Goal: Information Seeking & Learning: Learn about a topic

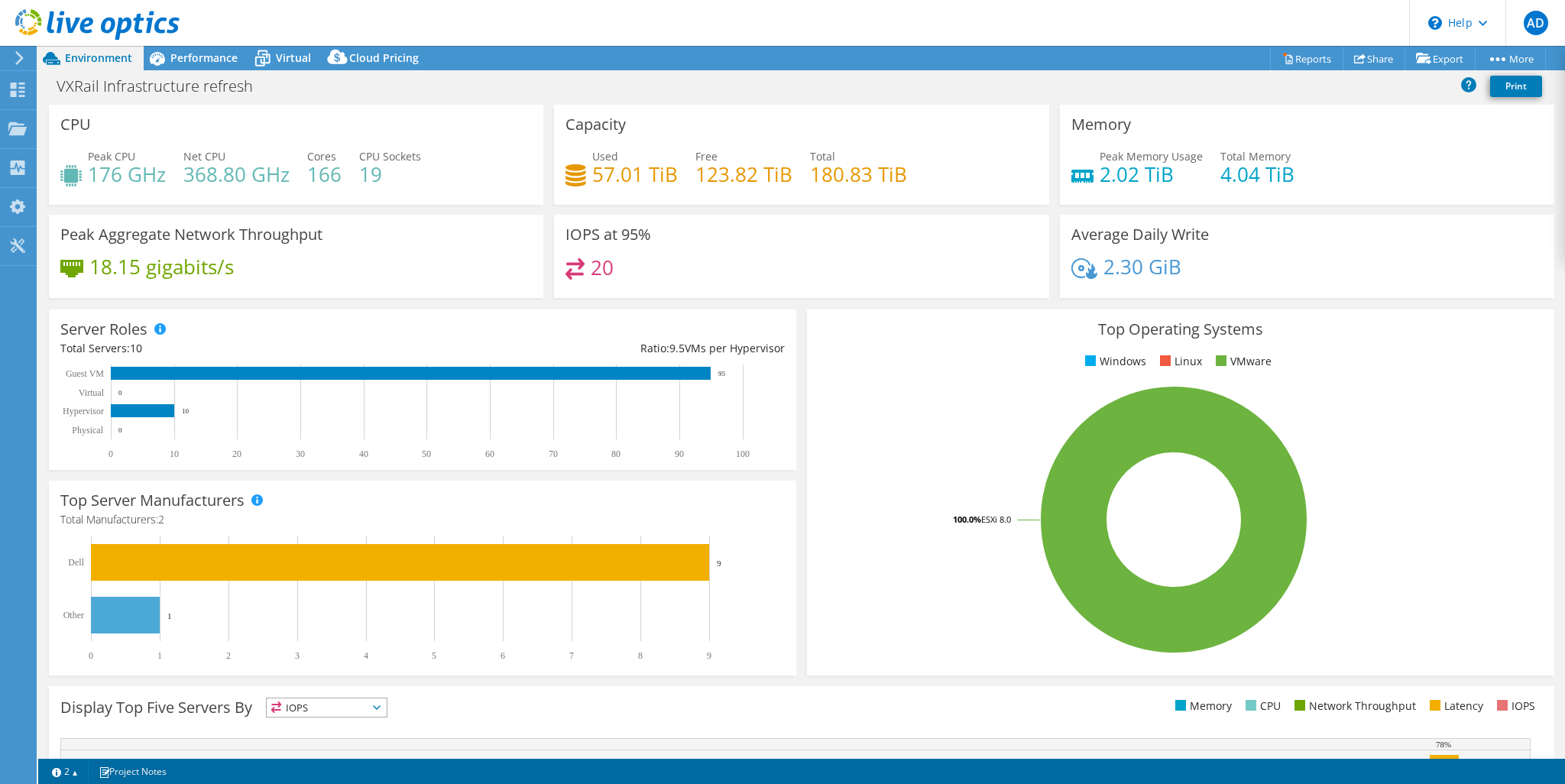
select select "USD"
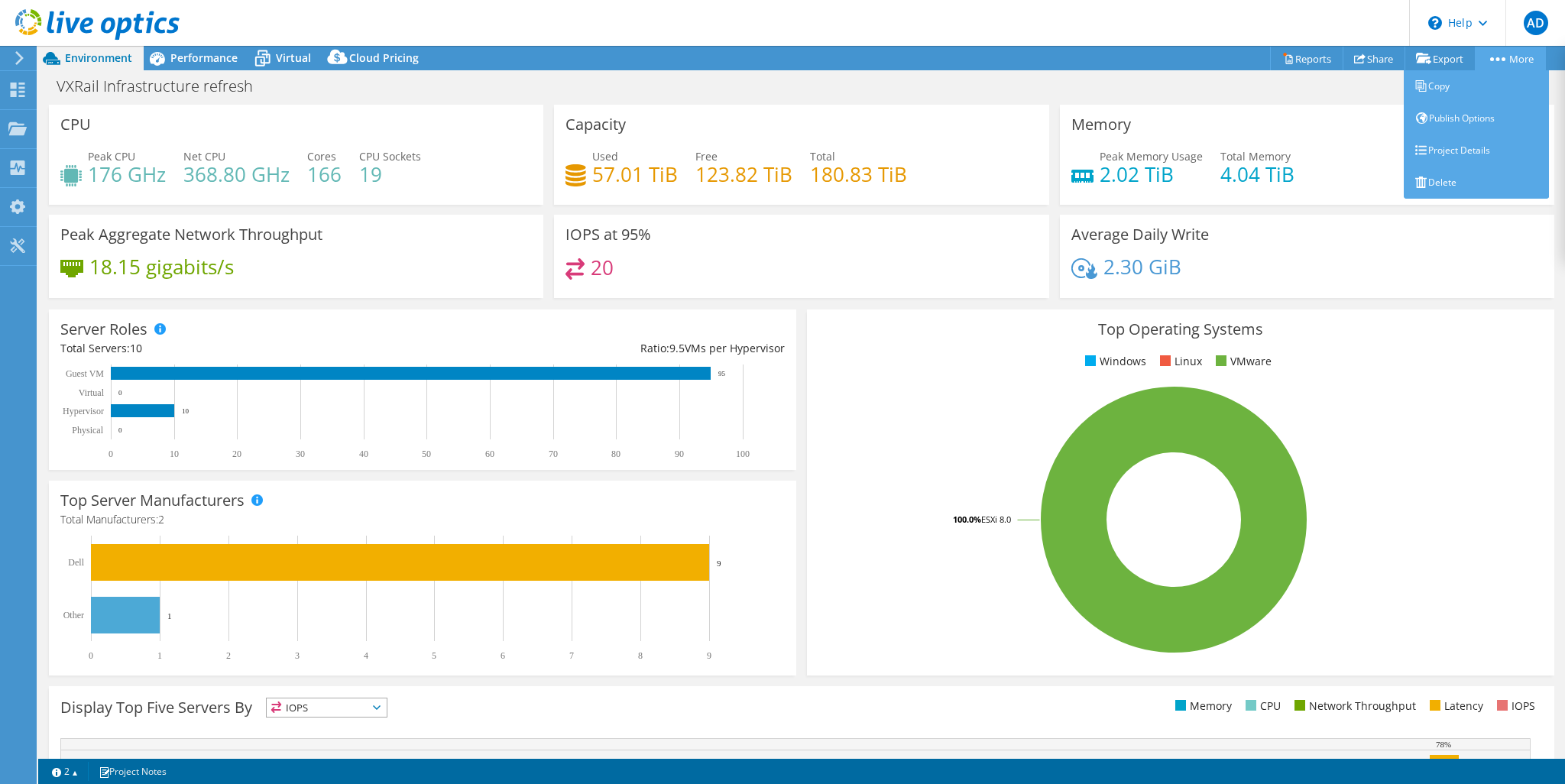
click at [1516, 55] on link "More" at bounding box center [1510, 58] width 71 height 23
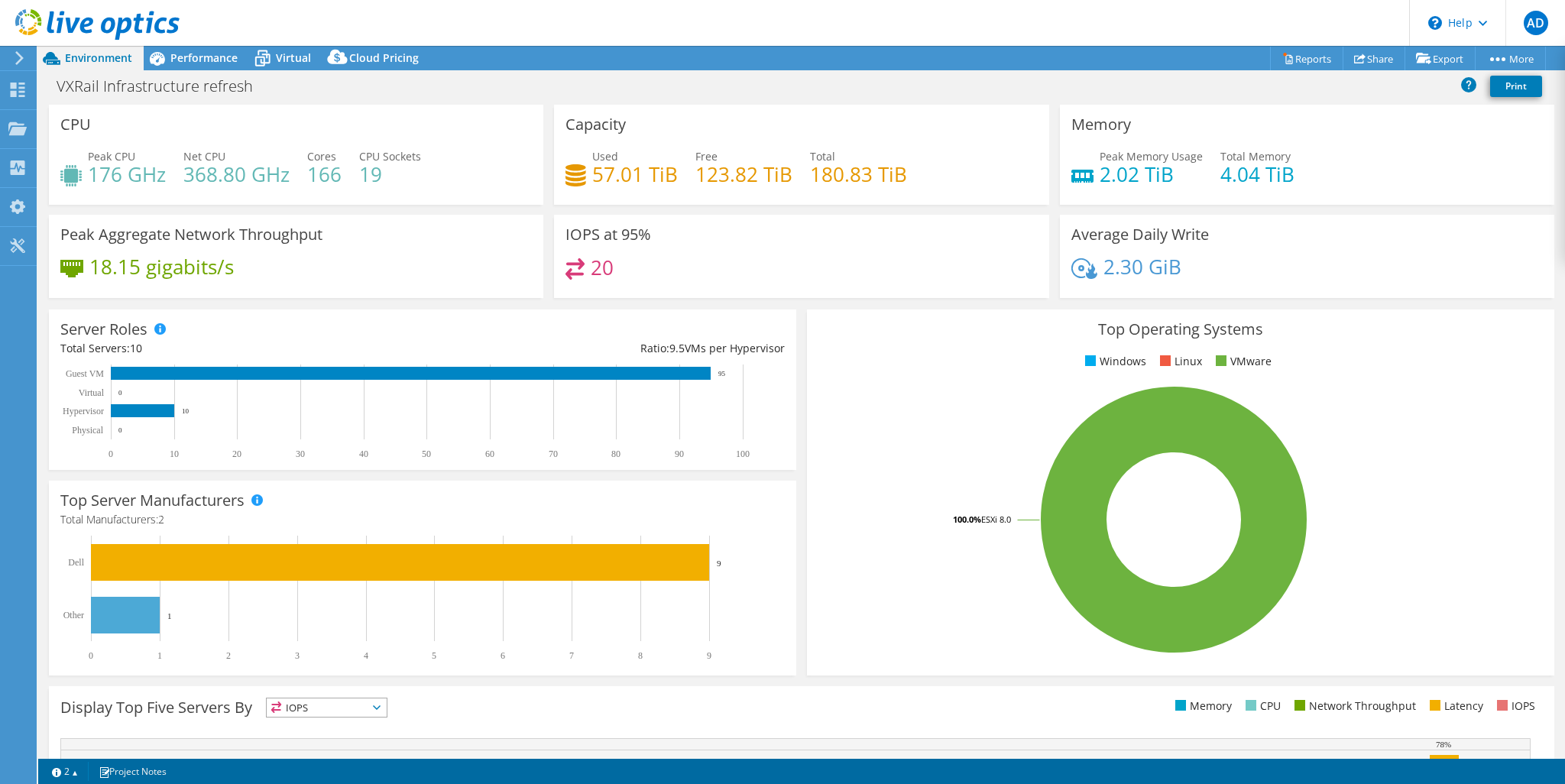
click at [597, 266] on h4 "20" at bounding box center [602, 267] width 23 height 17
click at [195, 61] on span "Performance" at bounding box center [203, 57] width 67 height 15
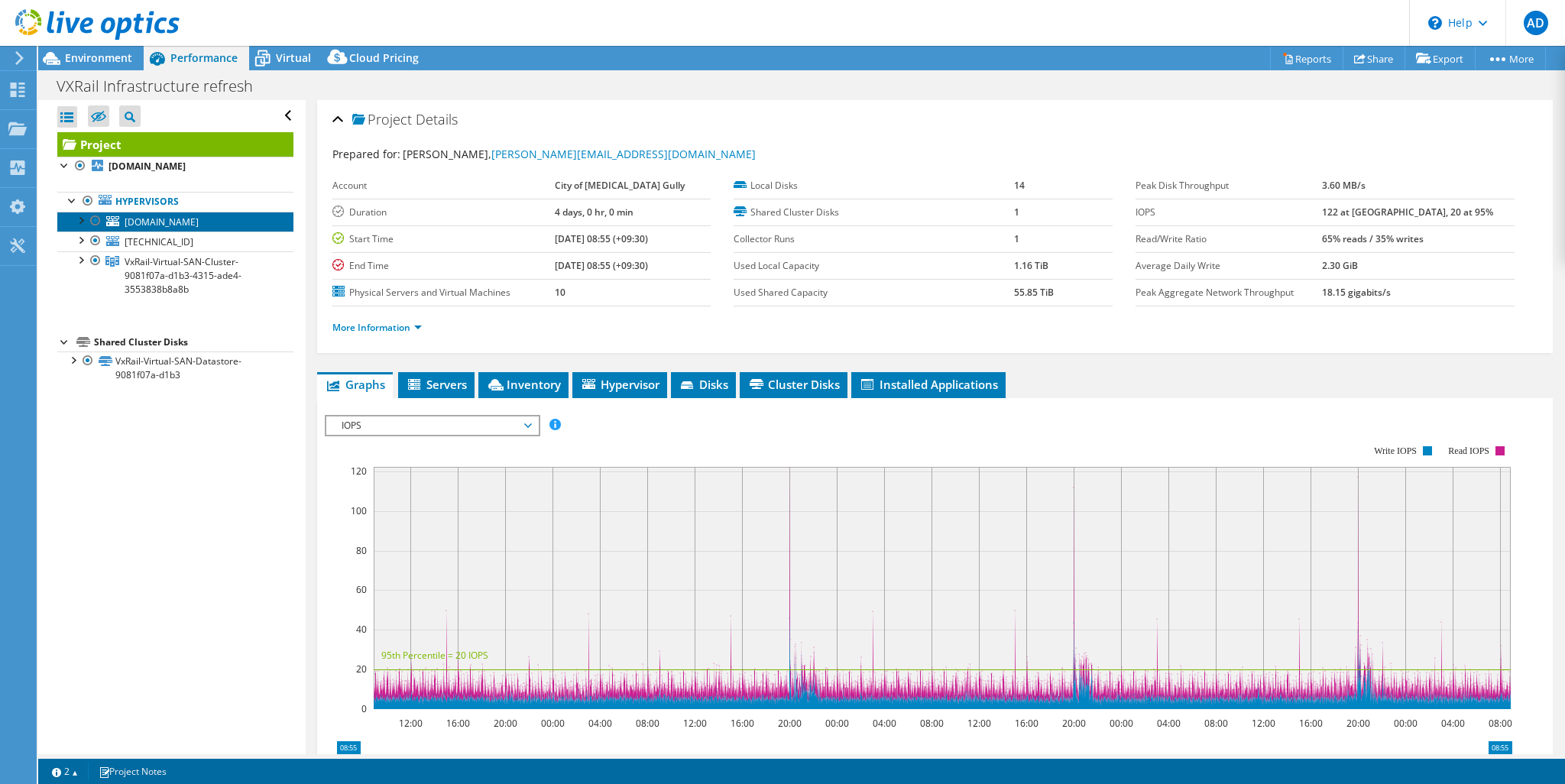
click at [141, 222] on span "[DOMAIN_NAME]" at bounding box center [162, 222] width 74 height 13
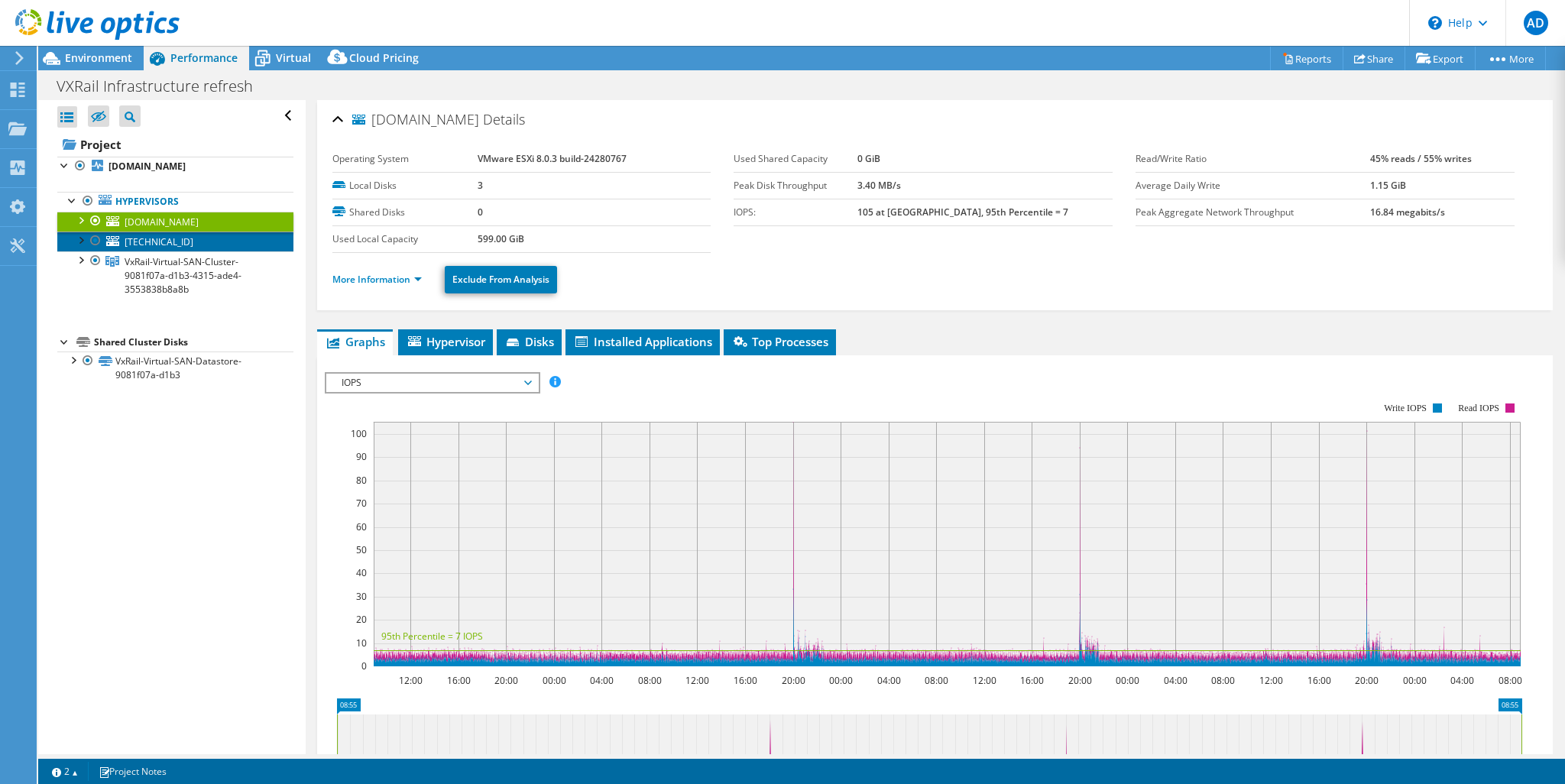
click at [144, 241] on span "[TECHNICAL_ID]" at bounding box center [158, 241] width 69 height 13
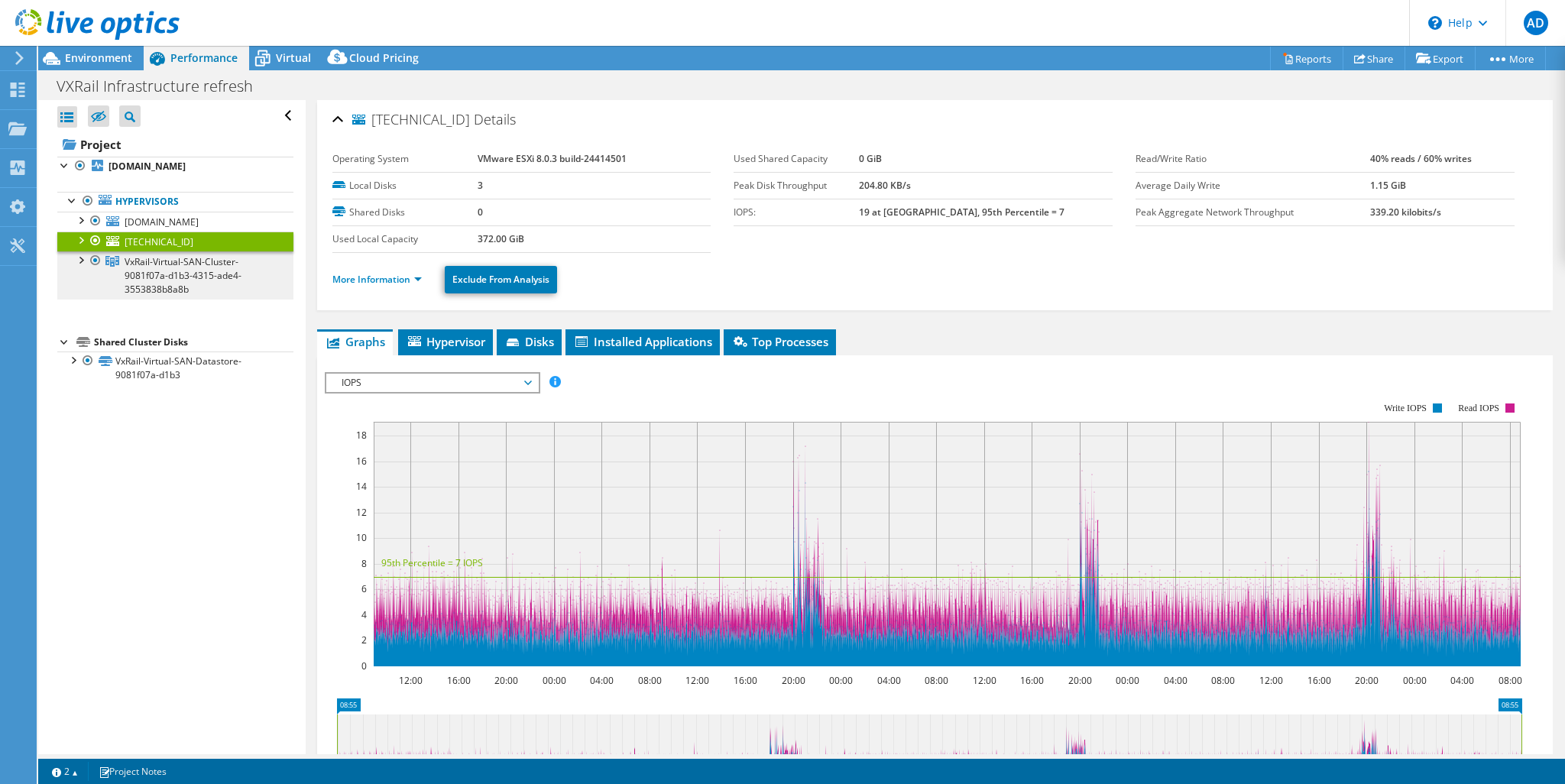
click at [149, 264] on span "VxRail-Virtual-SAN-Cluster-9081f07a-d1b3-4315-ade4-3553838b8a8b" at bounding box center [183, 275] width 117 height 40
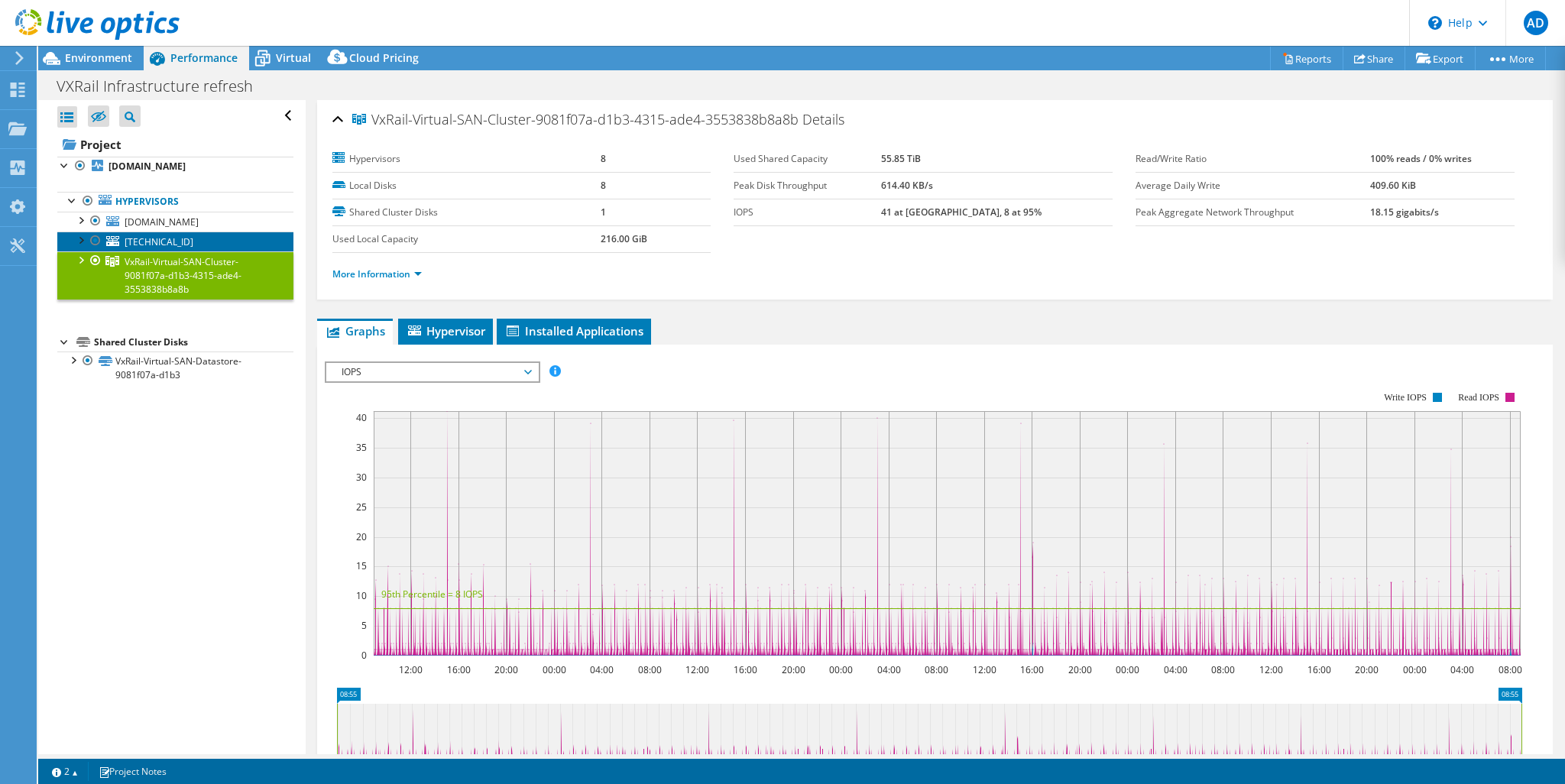
click at [135, 241] on span "[TECHNICAL_ID]" at bounding box center [158, 241] width 69 height 13
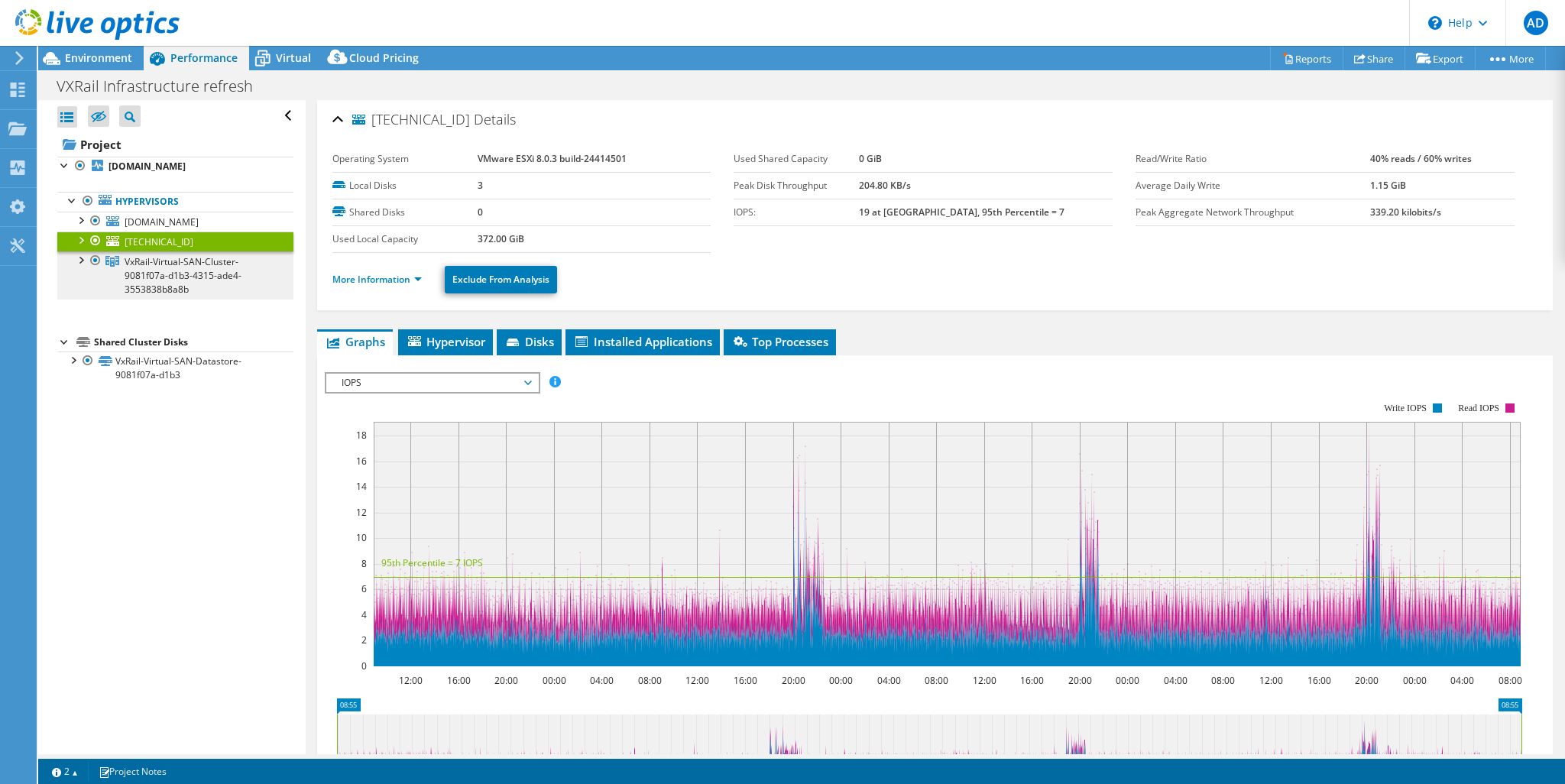
click at [147, 272] on span "VxRail-Virtual-SAN-Cluster-9081f07a-d1b3-4315-ade4-3553838b8a8b" at bounding box center [183, 275] width 117 height 40
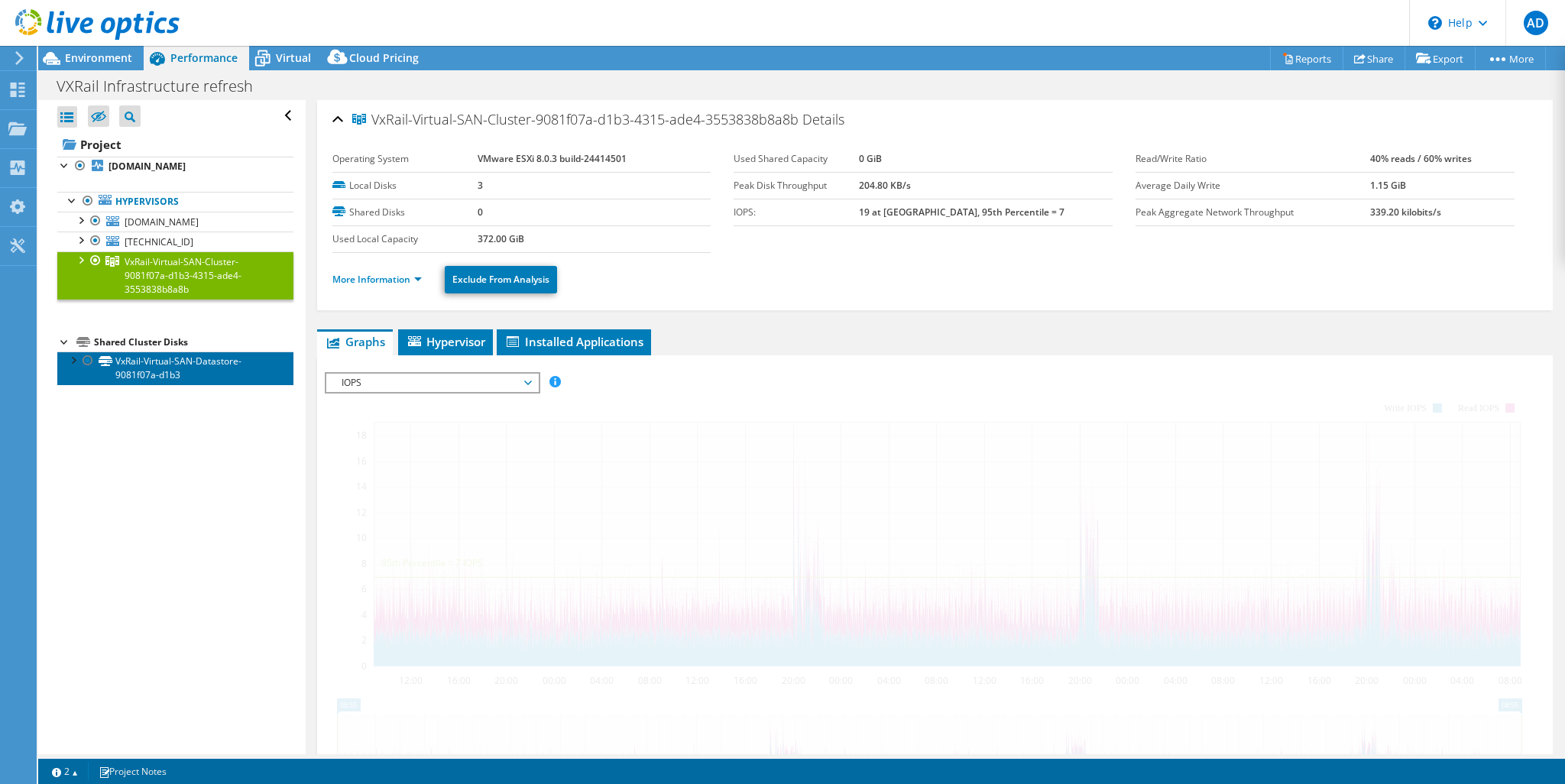
click at [136, 367] on link "VxRail-Virtual-SAN-Datastore-9081f07a-d1b3" at bounding box center [175, 368] width 236 height 34
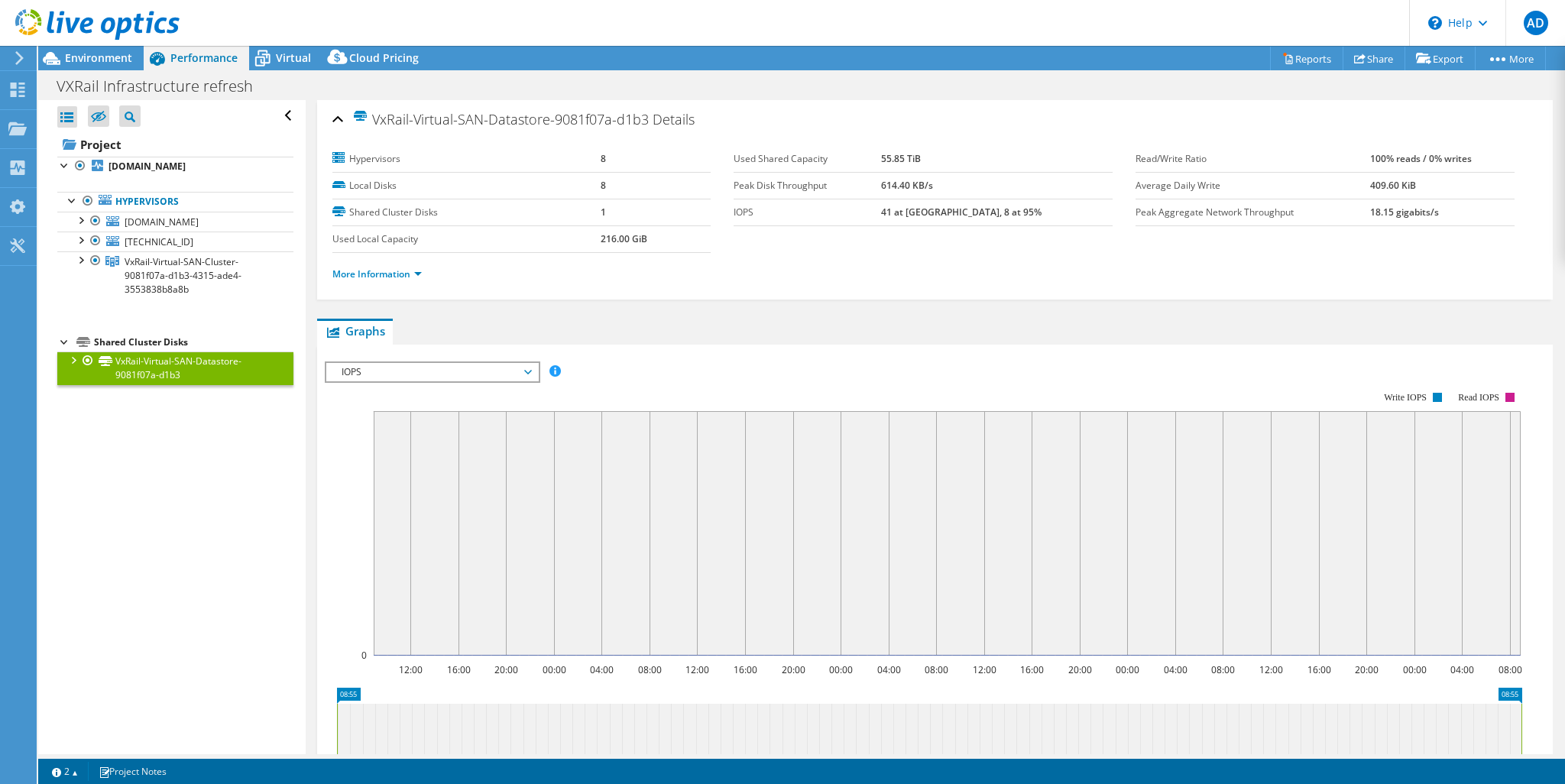
click at [531, 369] on span "IOPS" at bounding box center [432, 371] width 212 height 19
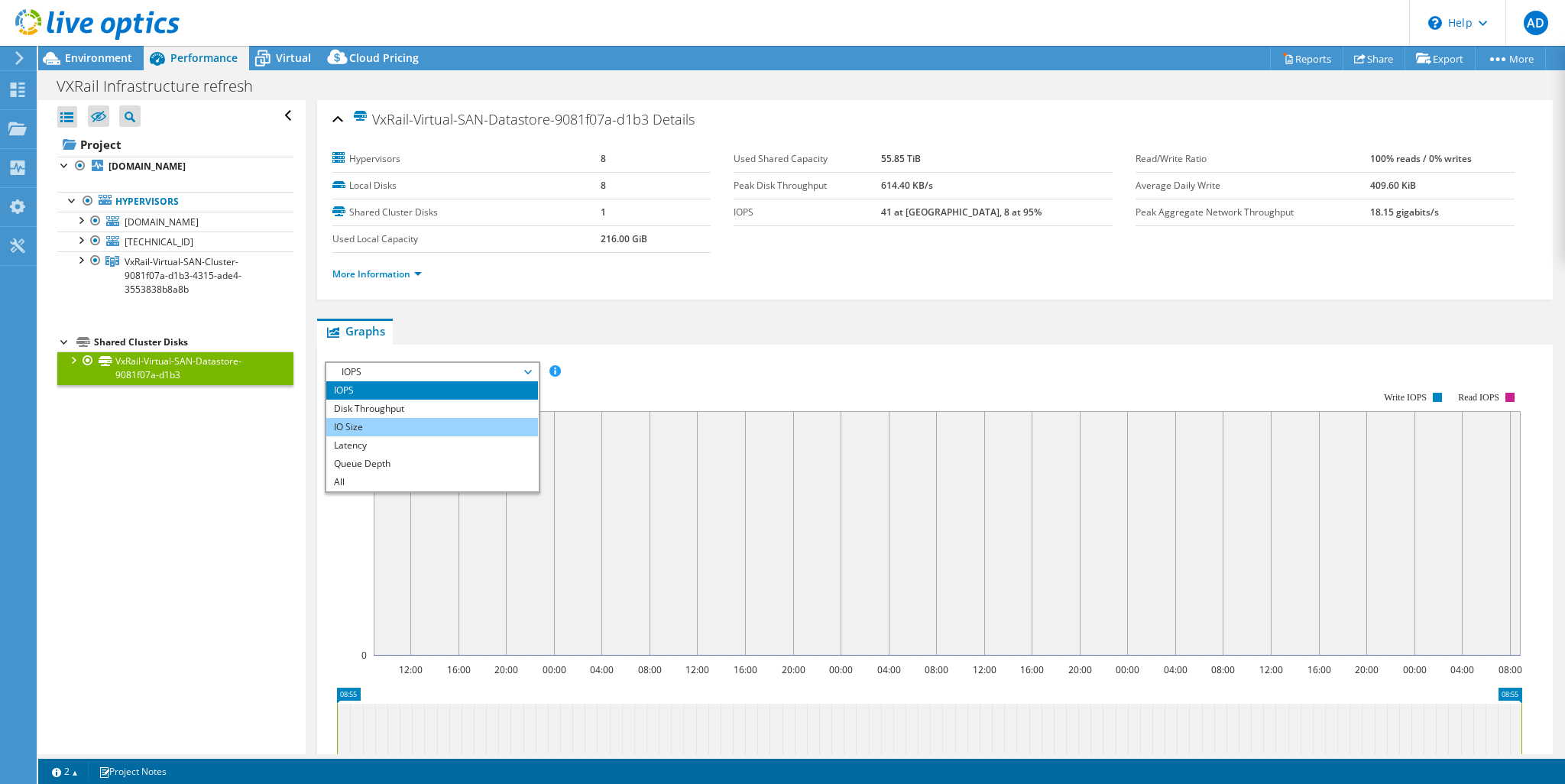
click at [376, 425] on li "IO Size" at bounding box center [432, 427] width 212 height 19
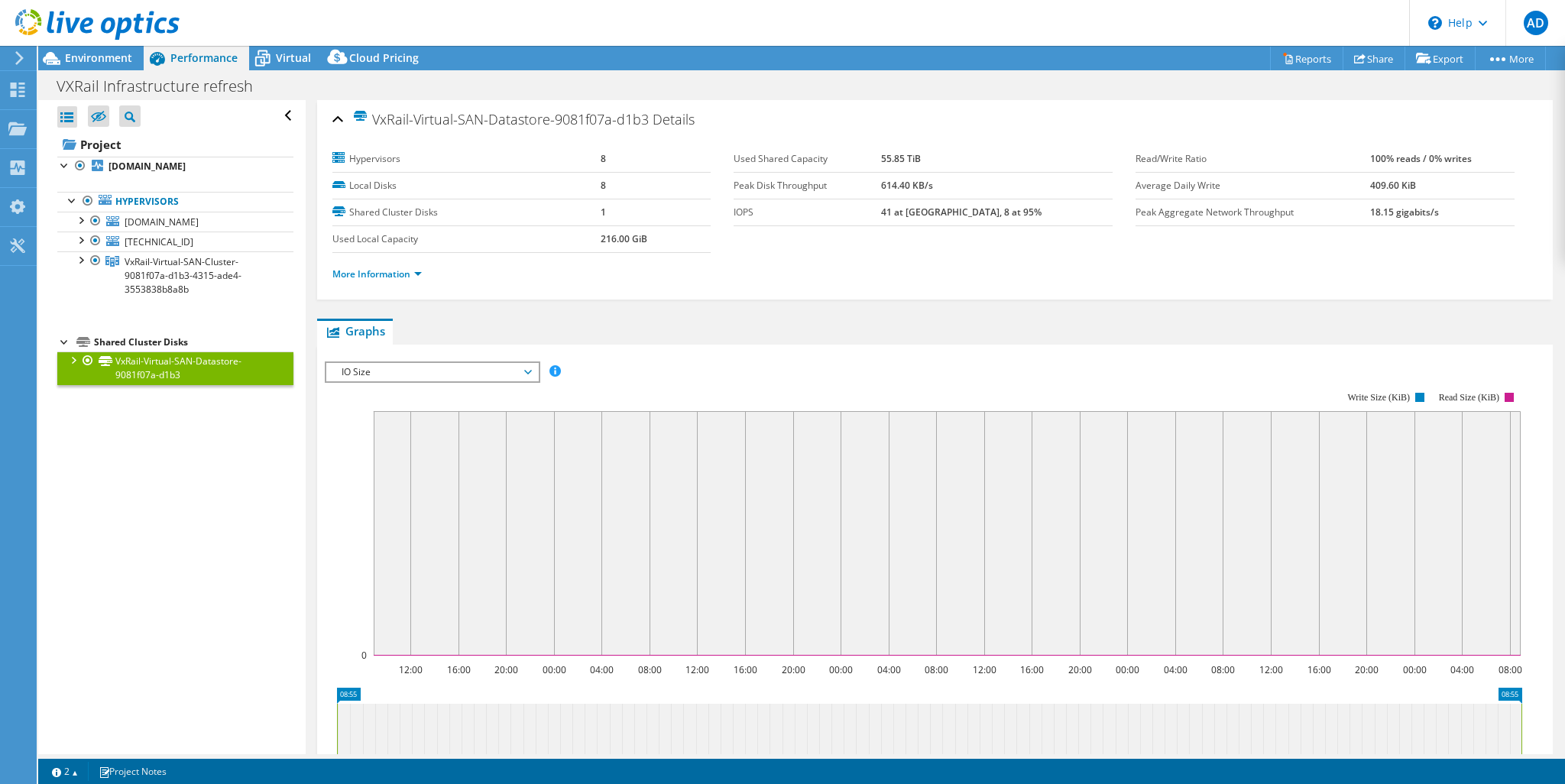
click at [438, 375] on span "IO Size" at bounding box center [431, 371] width 196 height 19
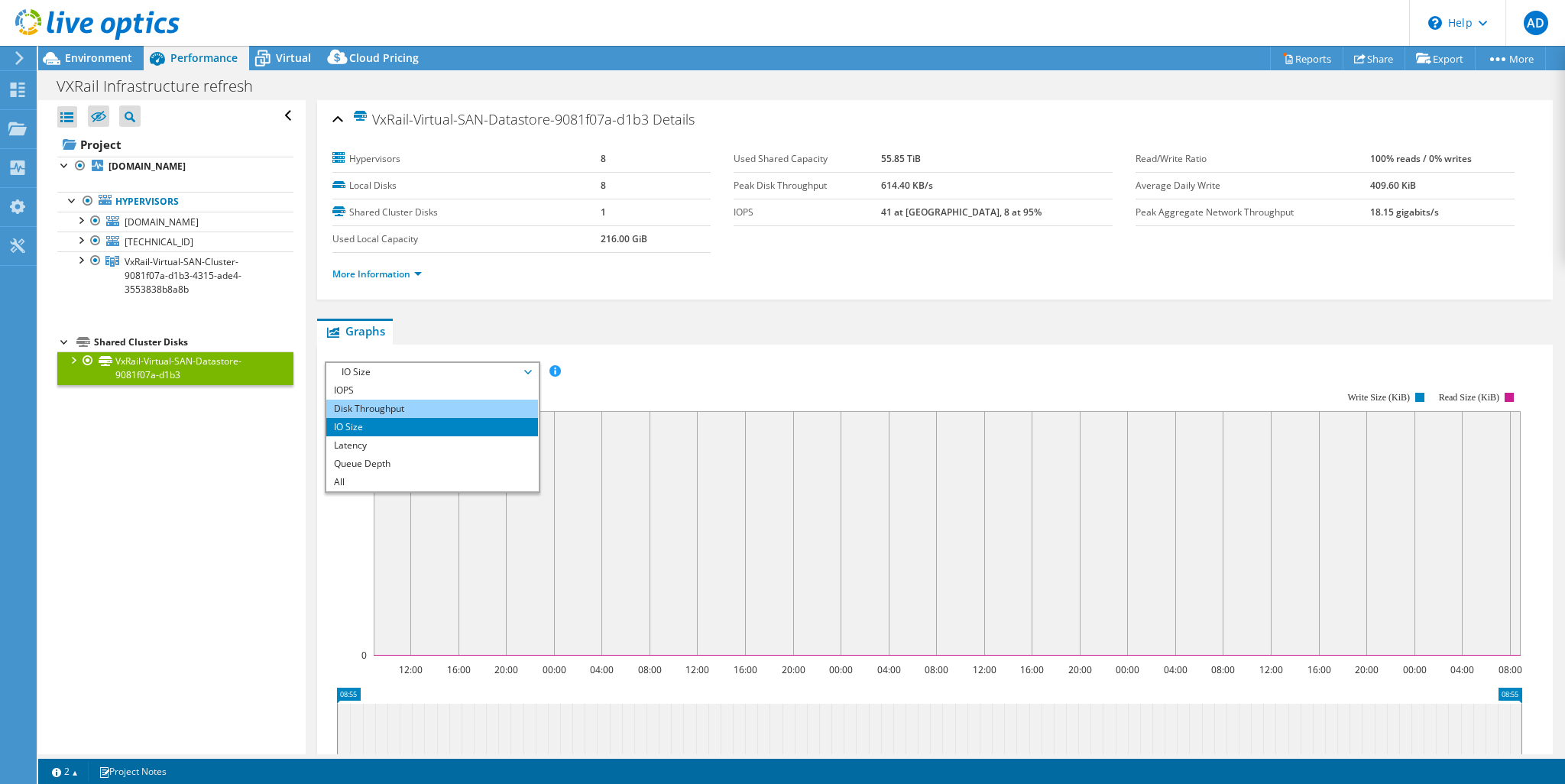
click at [409, 400] on li "Disk Throughput" at bounding box center [432, 409] width 212 height 19
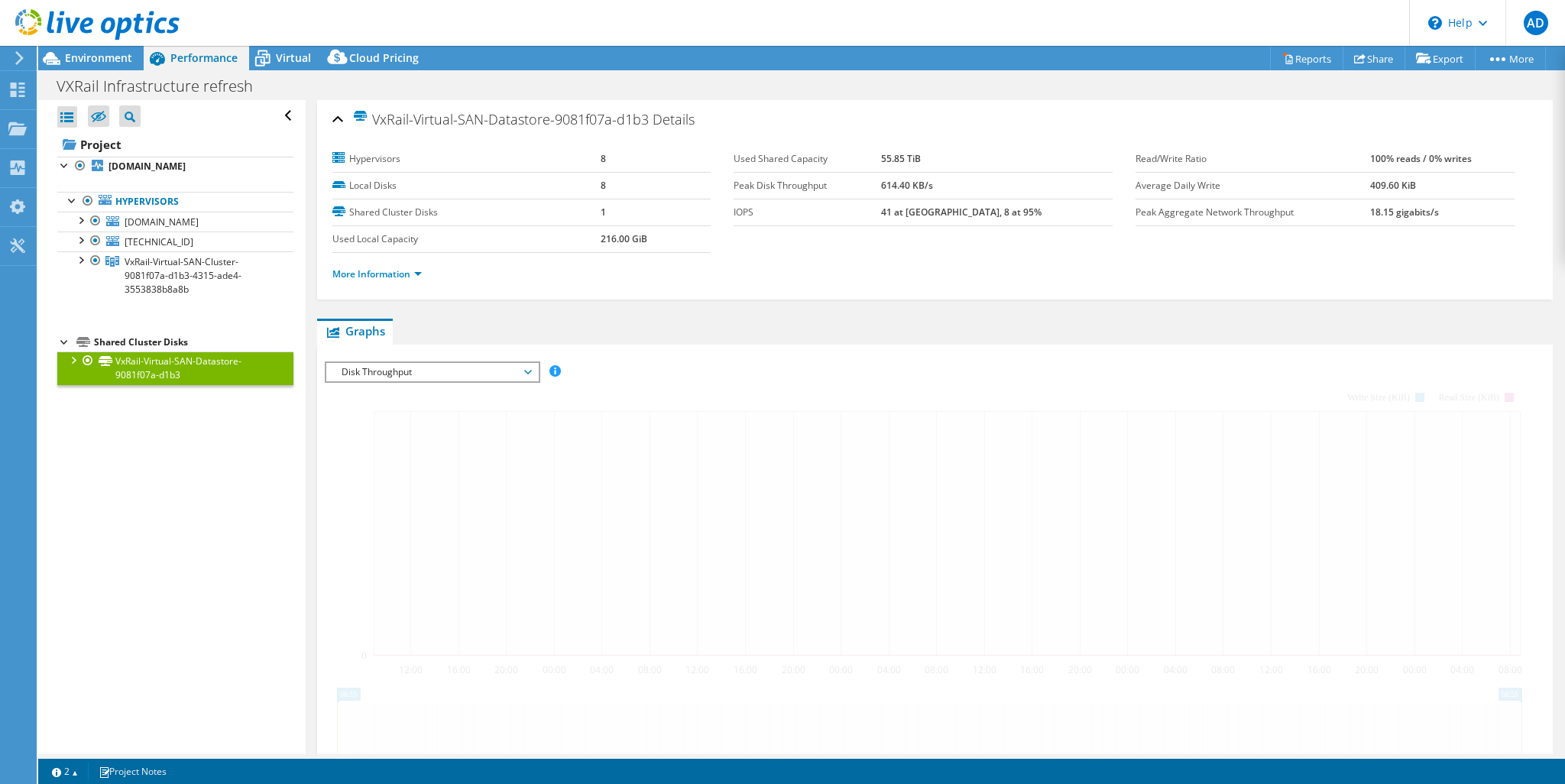
click at [428, 372] on span "Disk Throughput" at bounding box center [431, 371] width 196 height 19
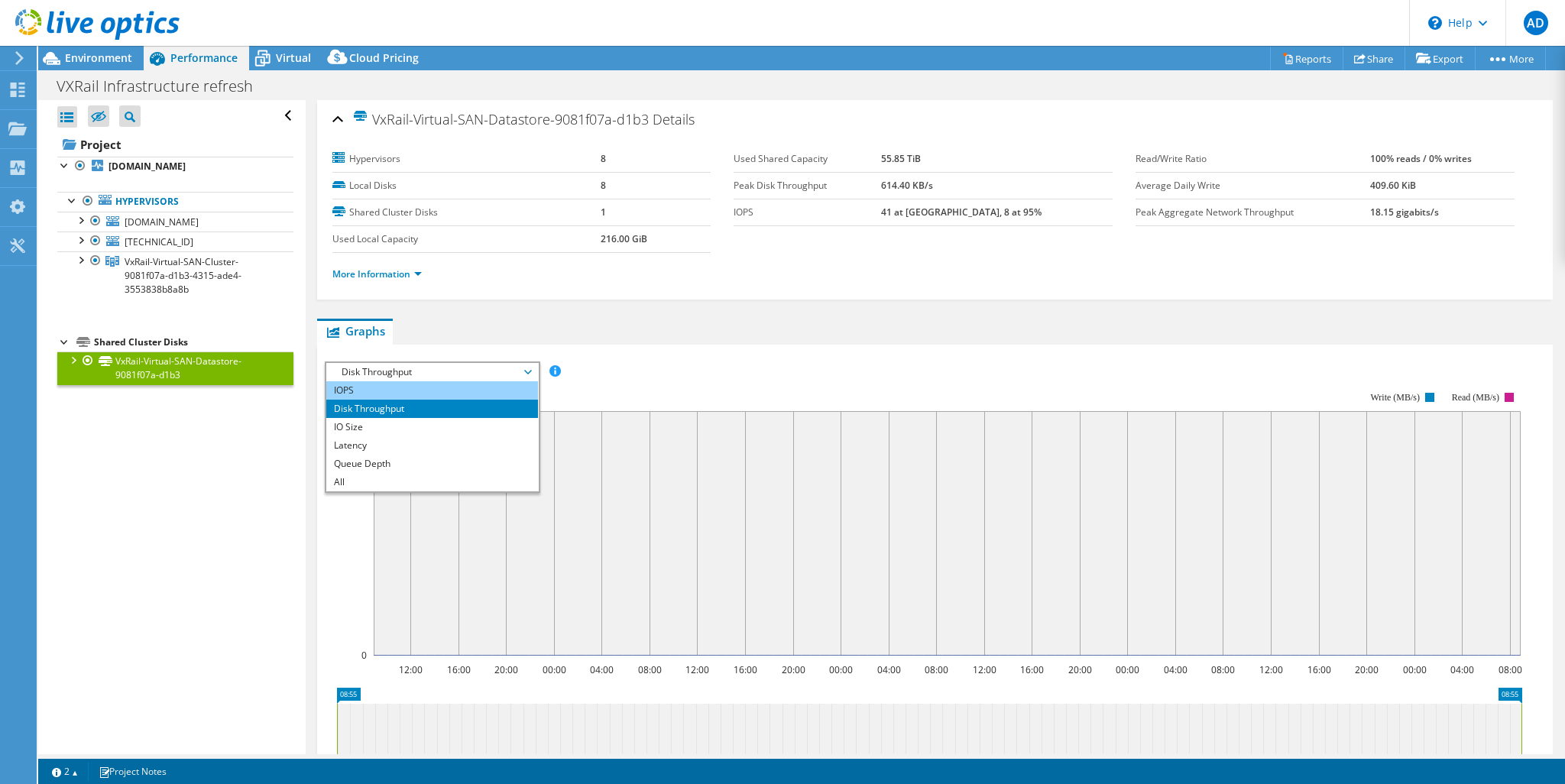
click at [414, 389] on li "IOPS" at bounding box center [432, 390] width 212 height 19
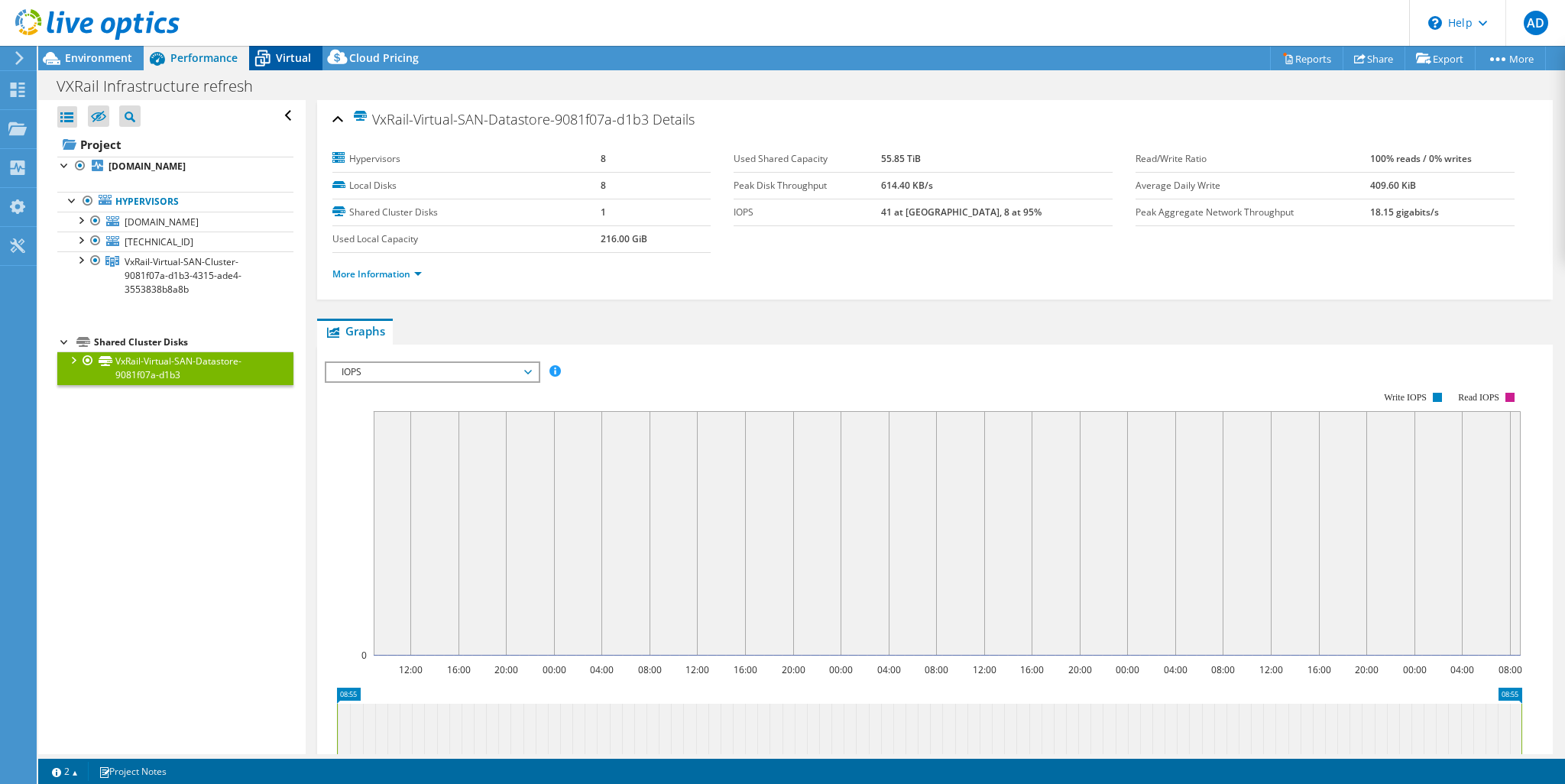
click at [276, 52] on span "Virtual" at bounding box center [294, 57] width 36 height 15
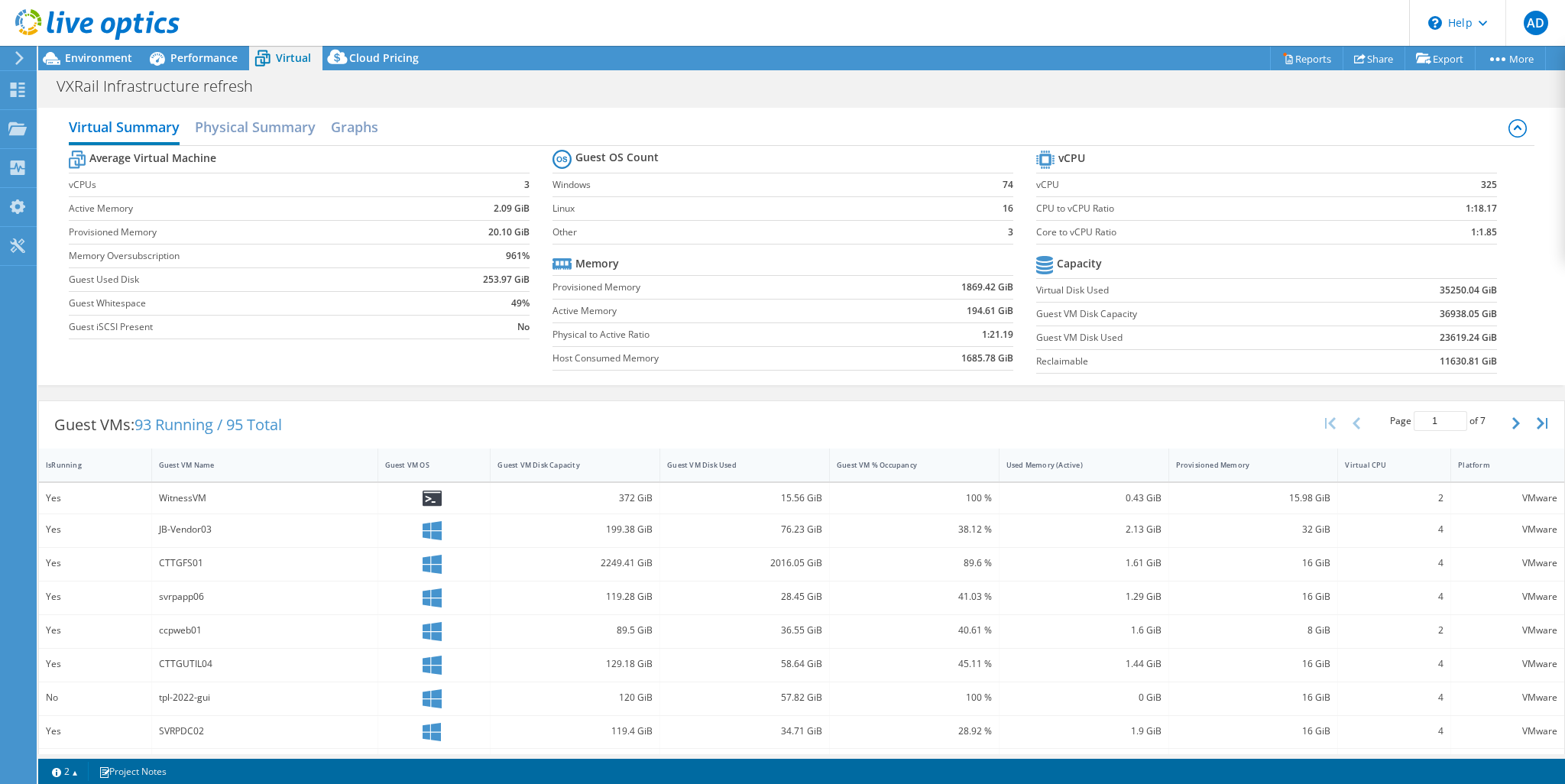
scroll to position [153, 0]
click at [382, 44] on header "AD End User [PERSON_NAME] [PERSON_NAME][EMAIL_ADDRESS][DOMAIN_NAME] City of [ME…" at bounding box center [782, 23] width 1565 height 46
click at [382, 52] on span "Cloud Pricing" at bounding box center [384, 57] width 69 height 15
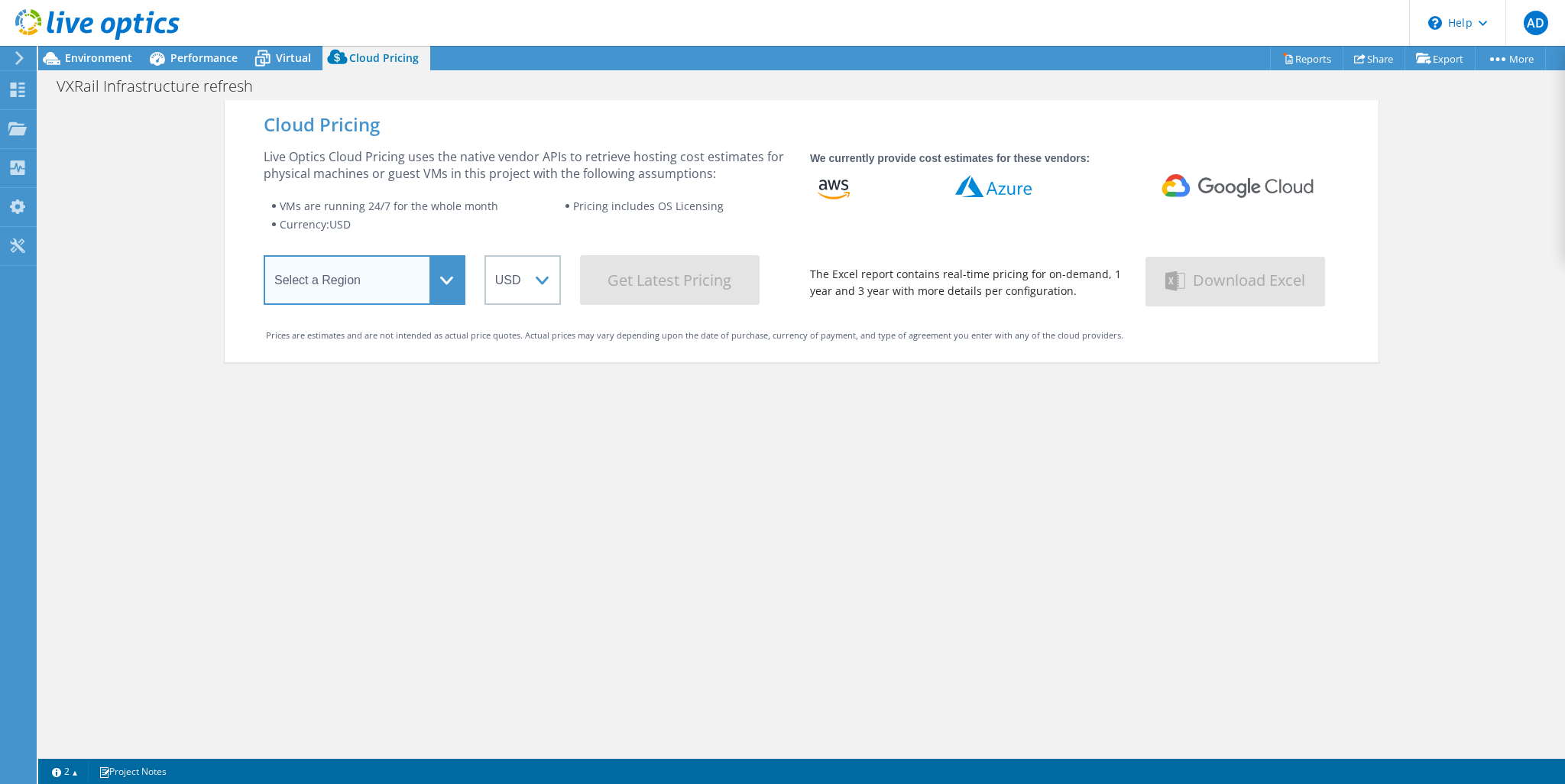
click at [426, 279] on select "Select a Region [GEOGRAPHIC_DATA] ([GEOGRAPHIC_DATA]) [GEOGRAPHIC_DATA] ([GEOGR…" at bounding box center [364, 279] width 202 height 49
select select "[GEOGRAPHIC_DATA]"
click at [263, 258] on select "Select a Region [GEOGRAPHIC_DATA] ([GEOGRAPHIC_DATA]) [GEOGRAPHIC_DATA] ([GEOGR…" at bounding box center [364, 279] width 202 height 49
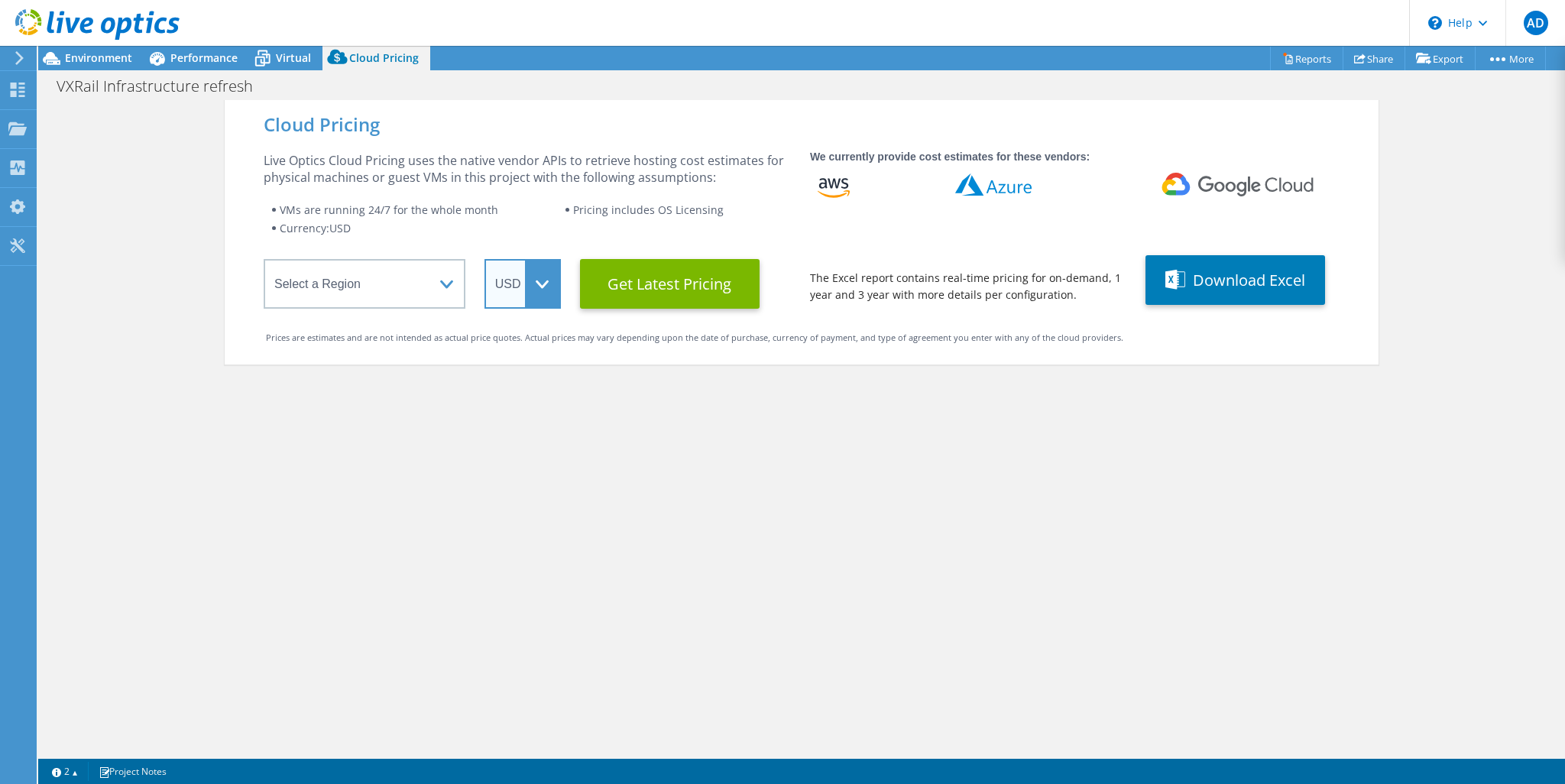
click at [529, 300] on select "ARS AUD BRL CAD CHF CLP CNY DKK EUR GBP HKD HUF INR JPY MXN MYR NOK NZD PEN SEK…" at bounding box center [522, 283] width 77 height 49
click at [485, 259] on select "ARS AUD BRL CAD CHF CLP CNY DKK EUR GBP HKD HUF INR JPY MXN MYR NOK NZD PEN SEK…" at bounding box center [522, 283] width 77 height 49
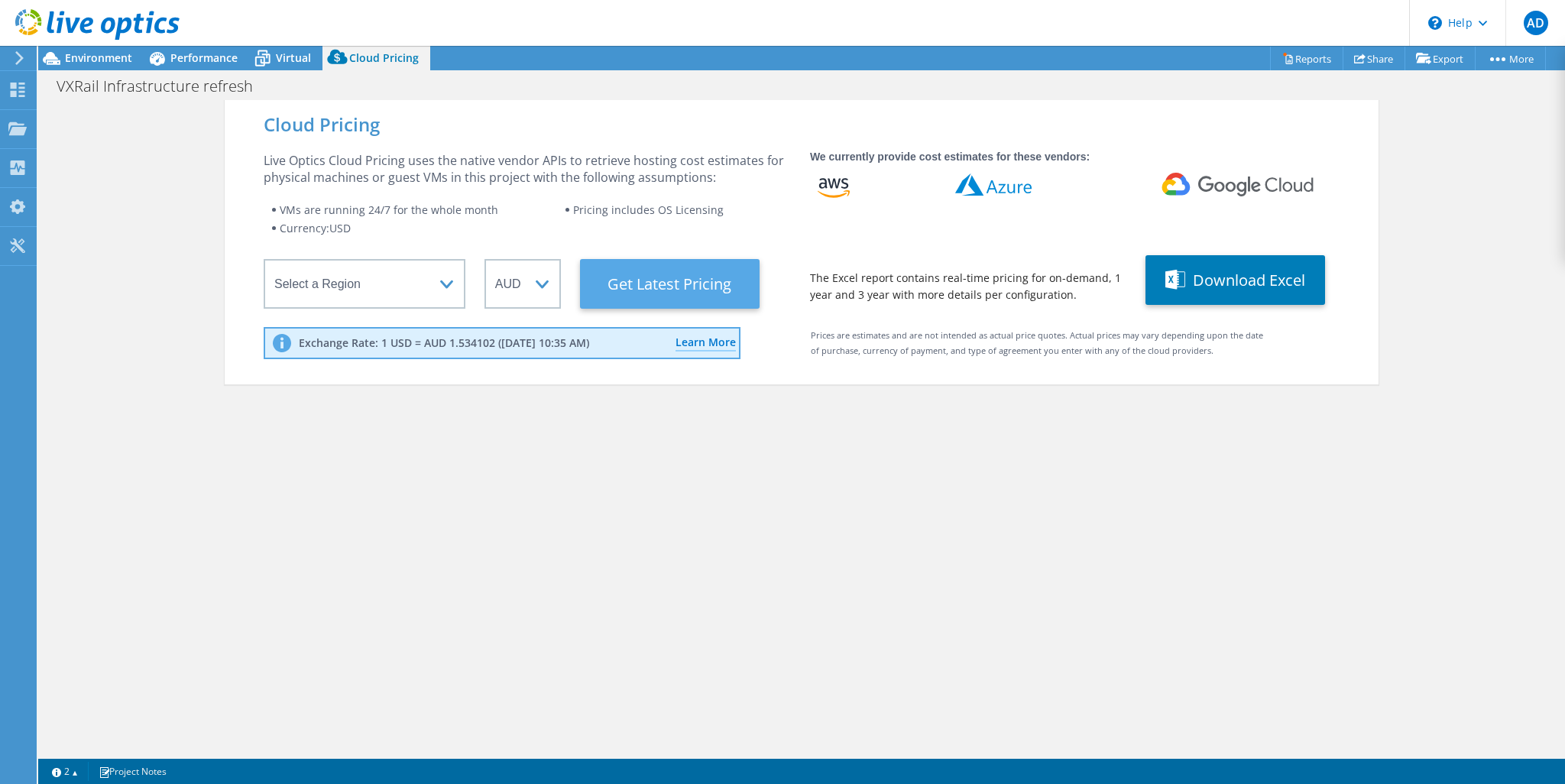
click at [695, 289] on Latest "Get Latest Pricing" at bounding box center [669, 283] width 179 height 49
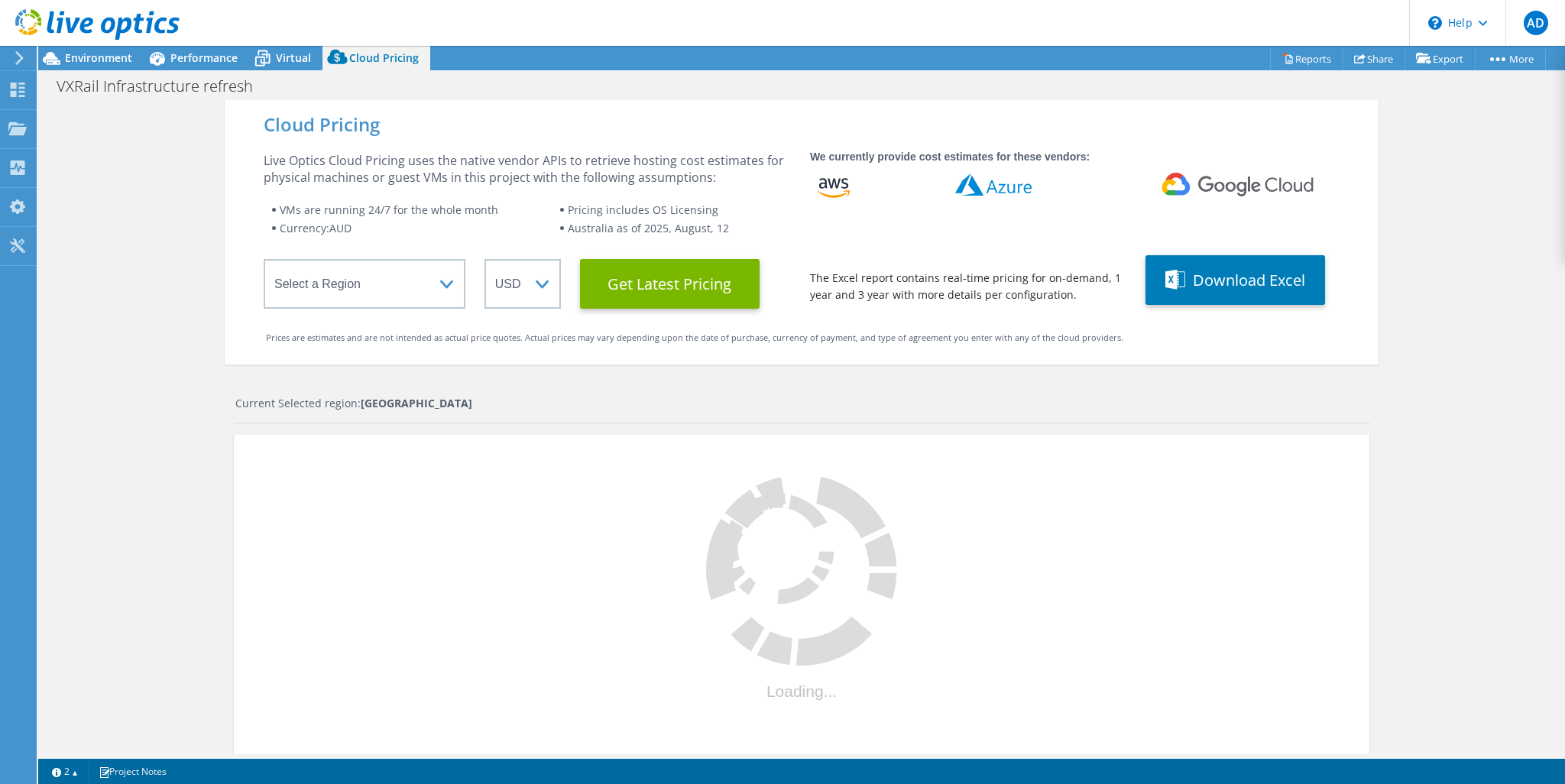
select select "AUD"
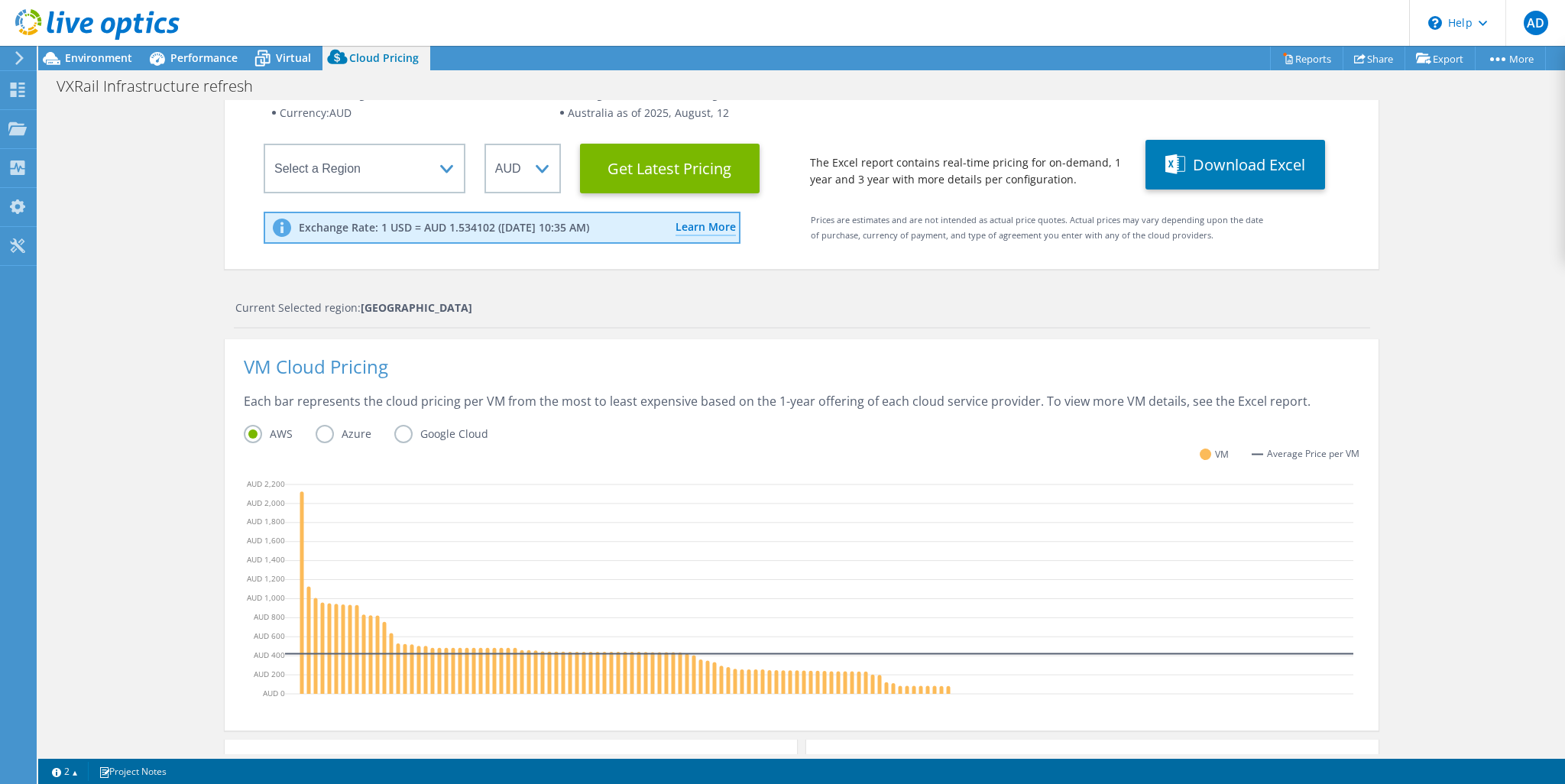
scroll to position [229, 0]
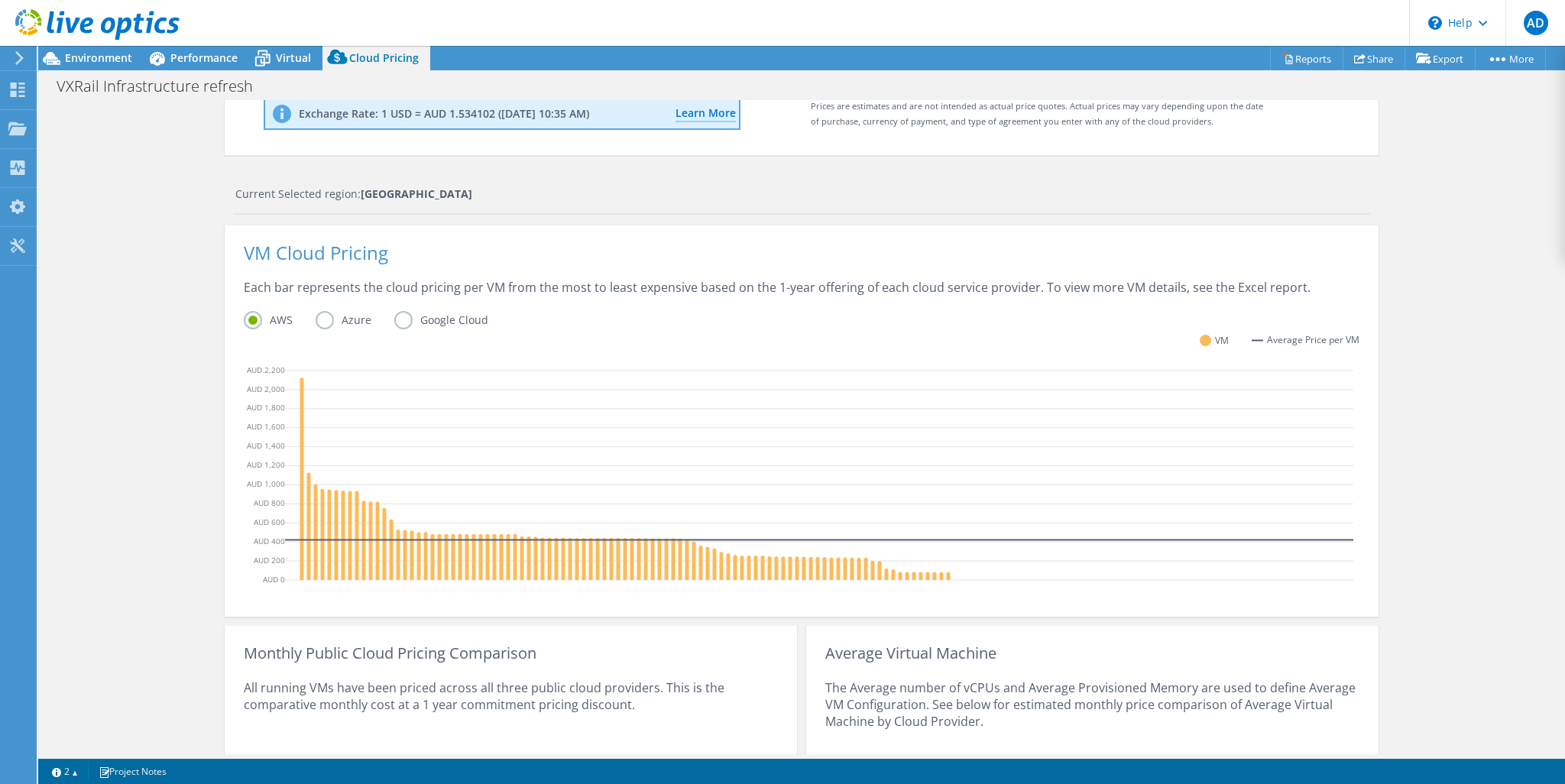
click at [325, 319] on label "Azure" at bounding box center [355, 320] width 78 height 19
click at [0, 0] on input "Azure" at bounding box center [0, 0] width 0 height 0
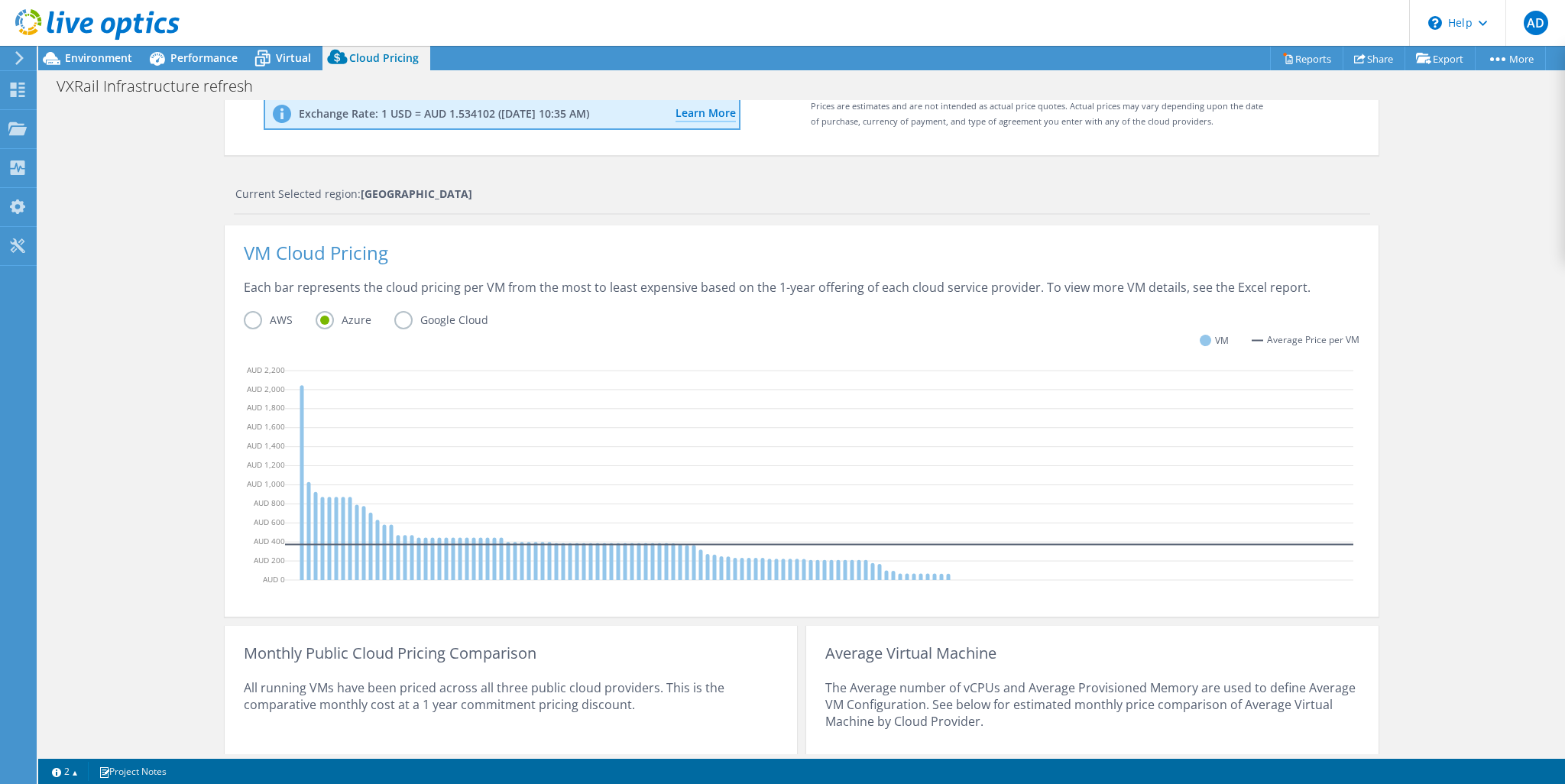
click at [397, 321] on label "Google Cloud" at bounding box center [452, 320] width 117 height 19
click at [0, 0] on input "Google Cloud" at bounding box center [0, 0] width 0 height 0
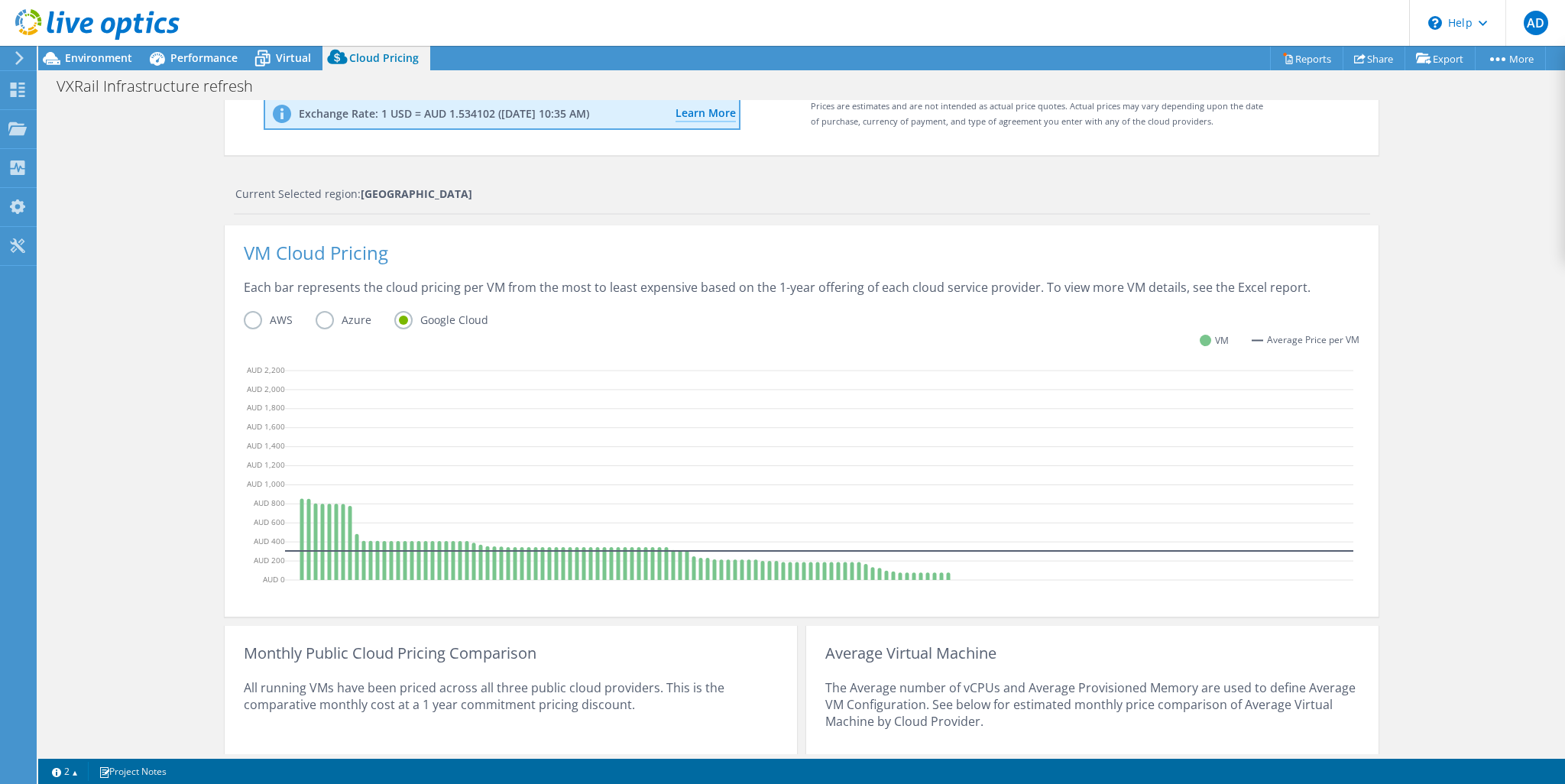
click at [318, 317] on label "Azure" at bounding box center [355, 320] width 78 height 19
click at [0, 0] on input "Azure" at bounding box center [0, 0] width 0 height 0
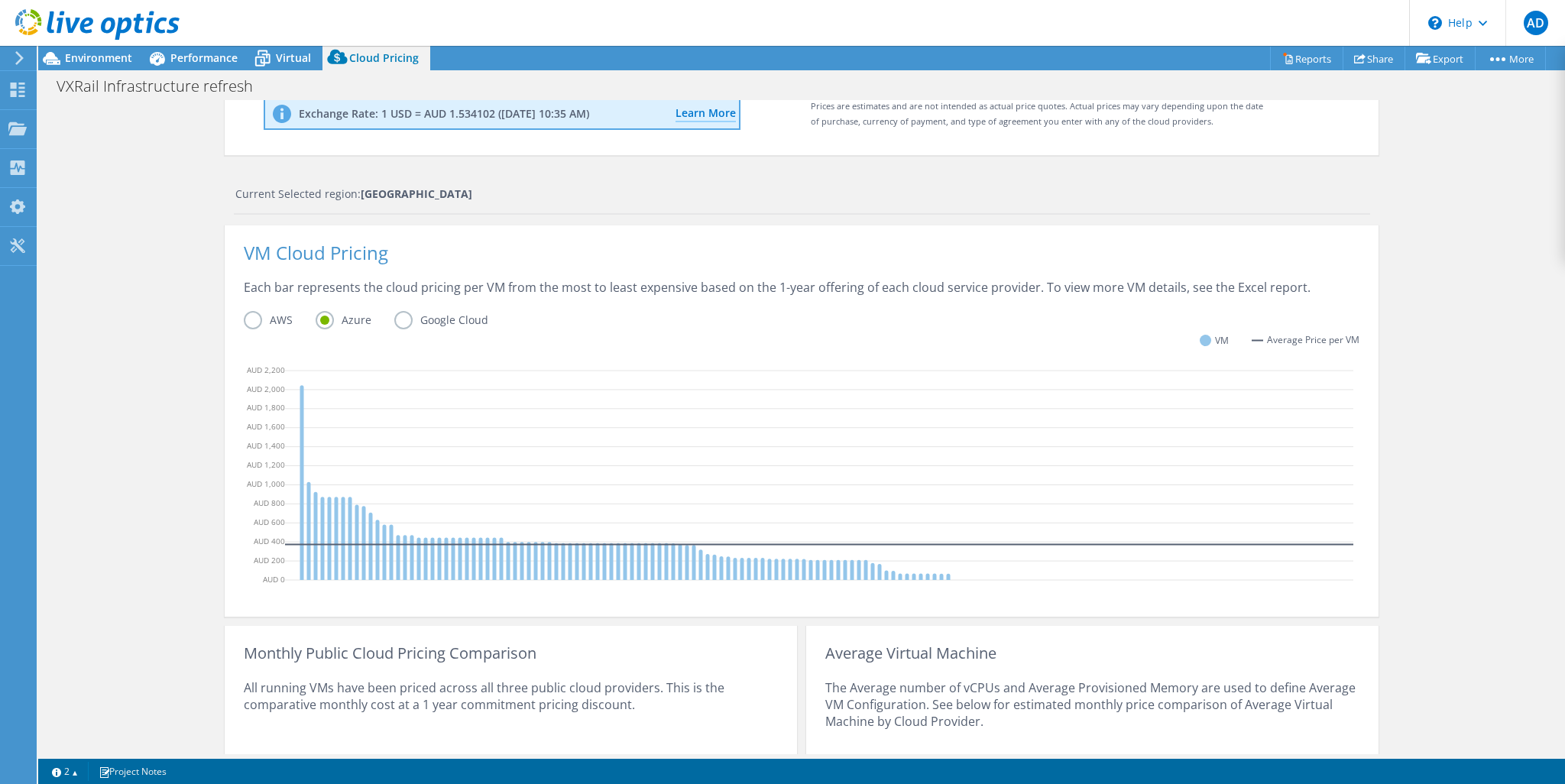
click at [400, 317] on label "Google Cloud" at bounding box center [452, 320] width 117 height 19
click at [0, 0] on input "Google Cloud" at bounding box center [0, 0] width 0 height 0
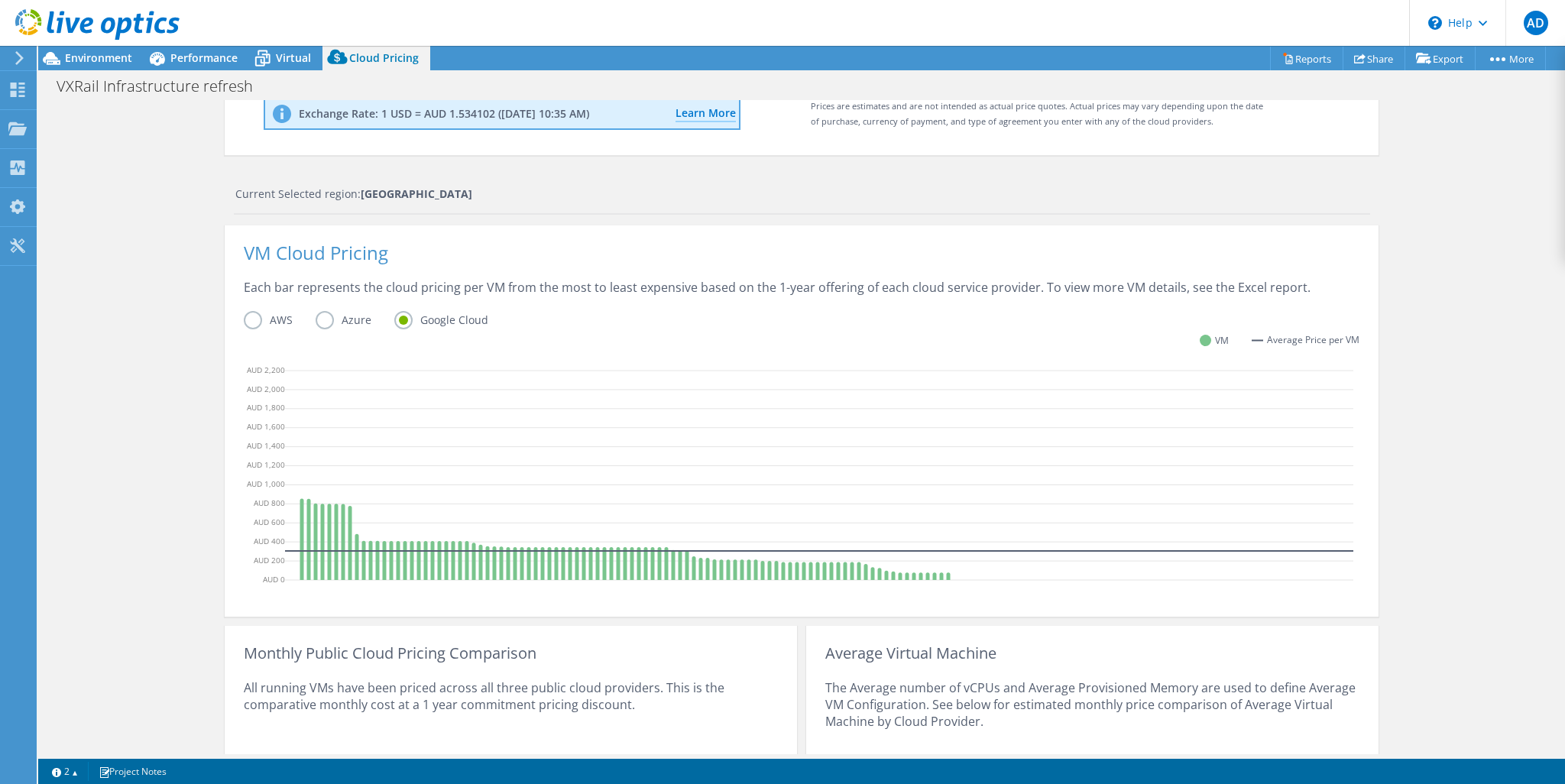
click at [317, 321] on label "Azure" at bounding box center [355, 320] width 78 height 19
click at [0, 0] on input "Azure" at bounding box center [0, 0] width 0 height 0
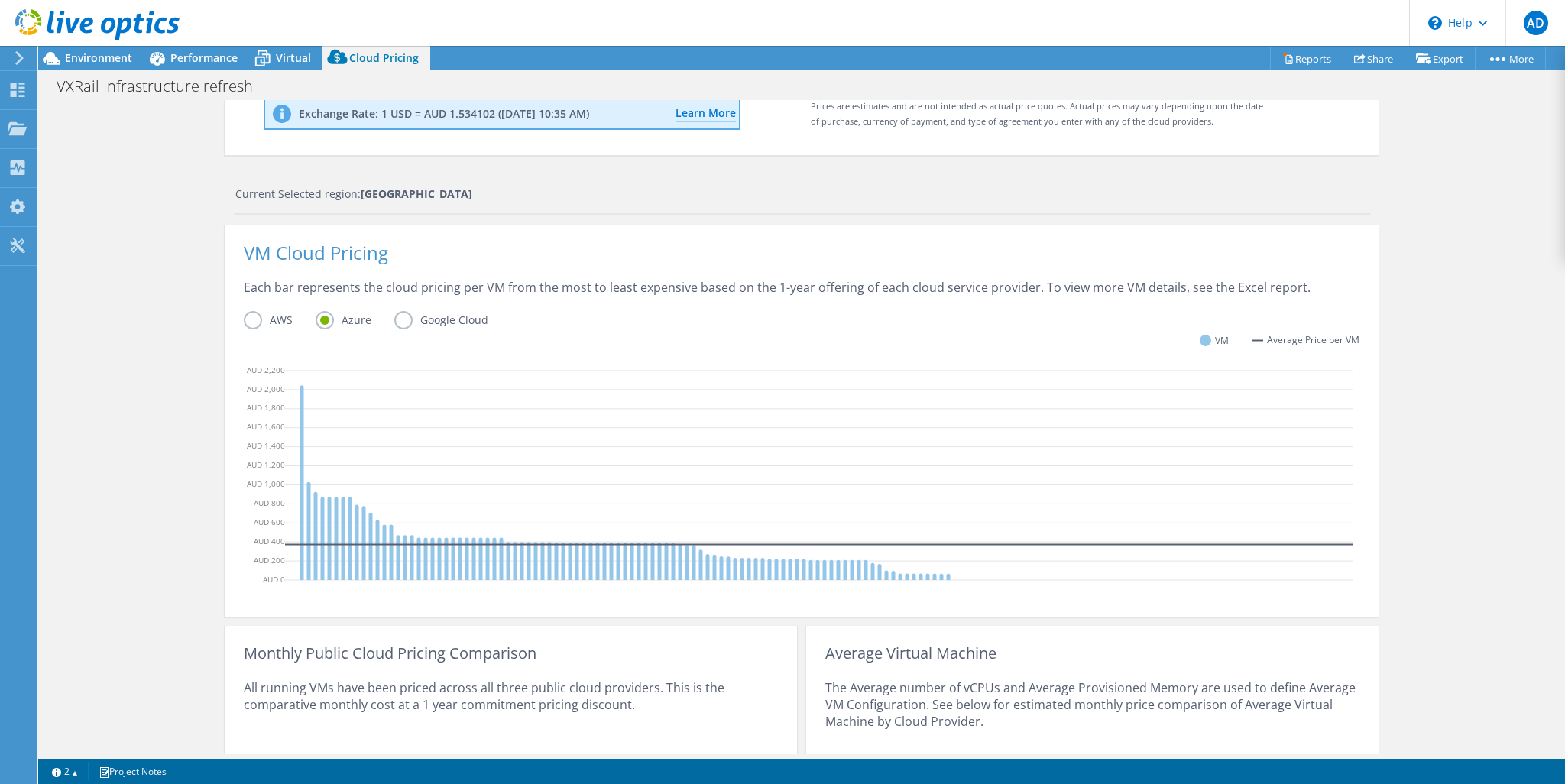
click at [254, 315] on label "AWS" at bounding box center [279, 320] width 72 height 19
click at [0, 0] on input "AWS" at bounding box center [0, 0] width 0 height 0
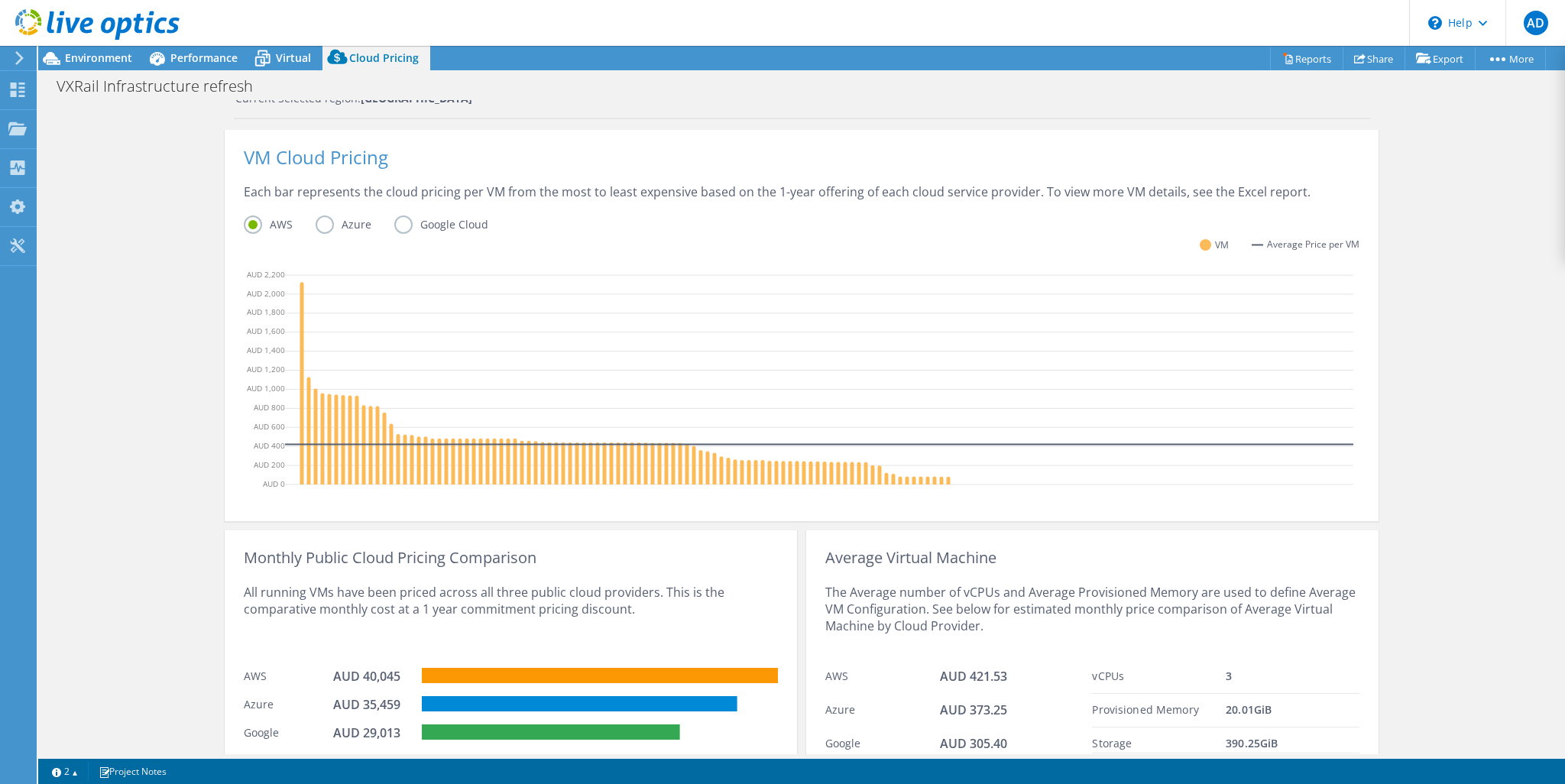
scroll to position [385, 0]
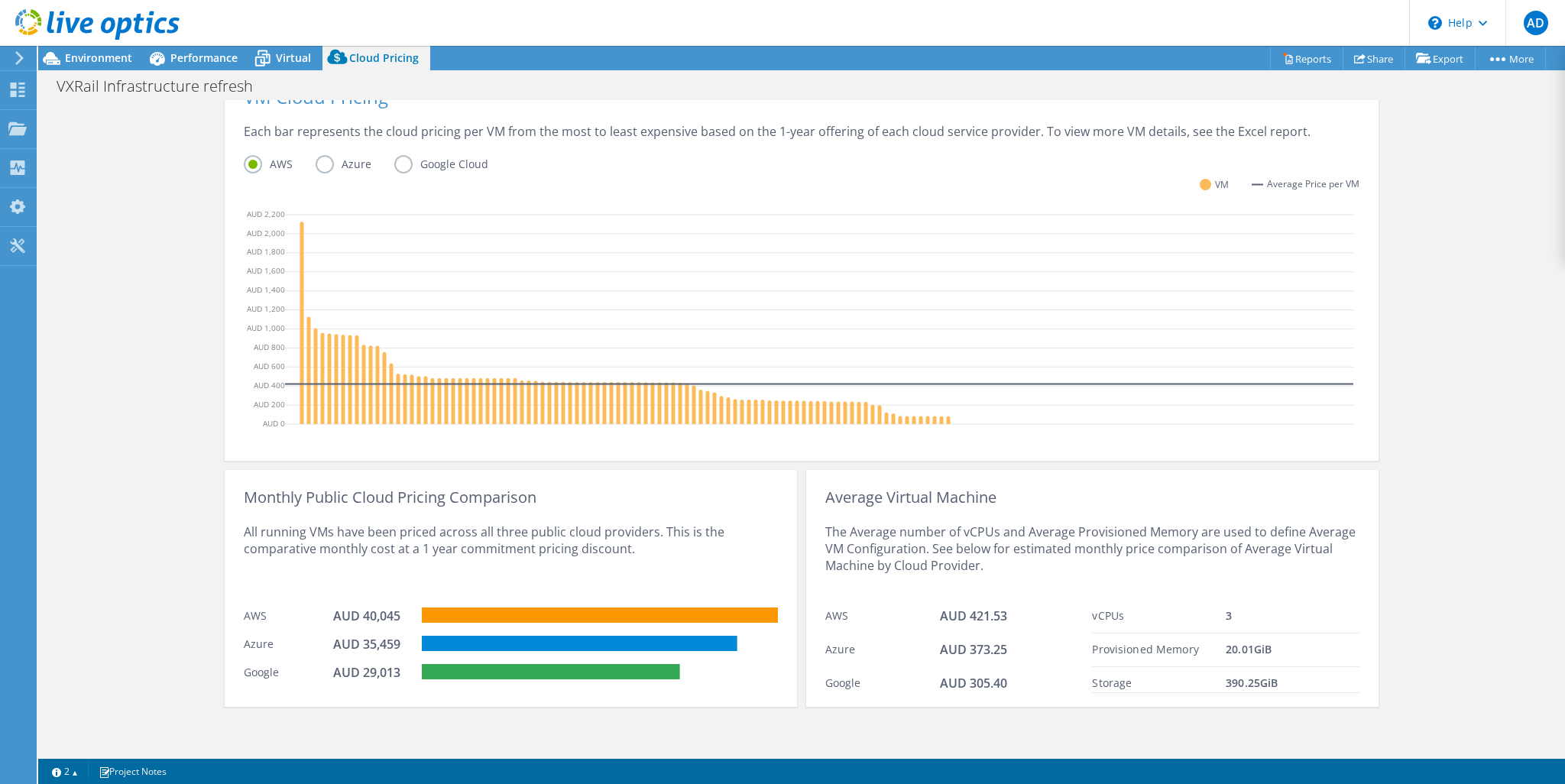
click at [321, 166] on label "Azure" at bounding box center [355, 164] width 78 height 19
click at [0, 0] on input "Azure" at bounding box center [0, 0] width 0 height 0
